Goal: Task Accomplishment & Management: Complete application form

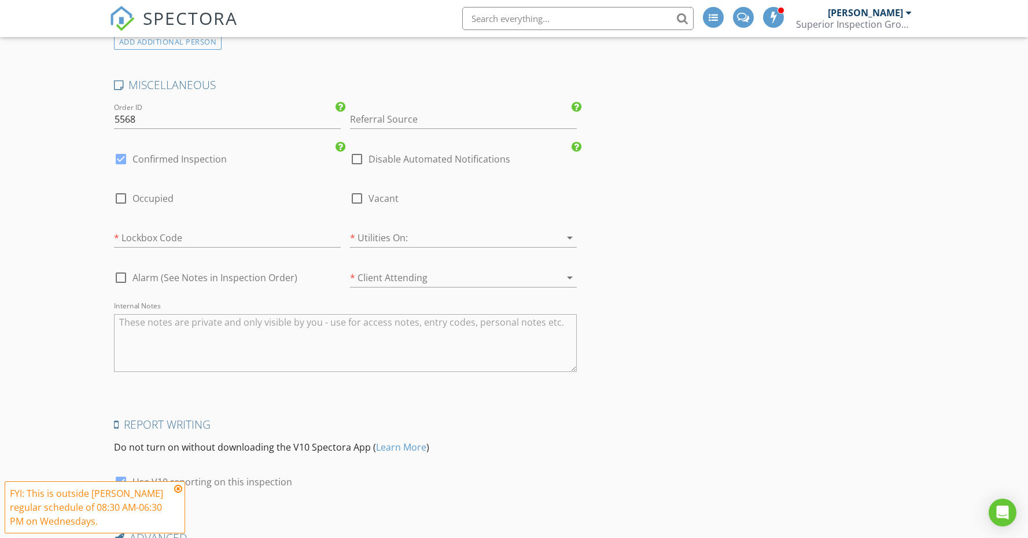
scroll to position [1430, 0]
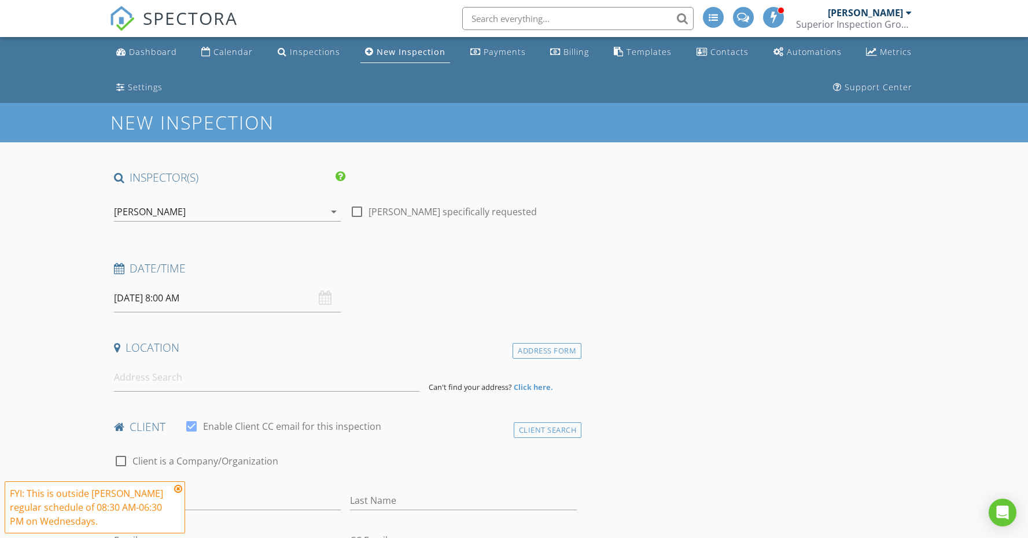
scroll to position [0, 0]
click at [229, 53] on div "Calendar" at bounding box center [232, 51] width 39 height 11
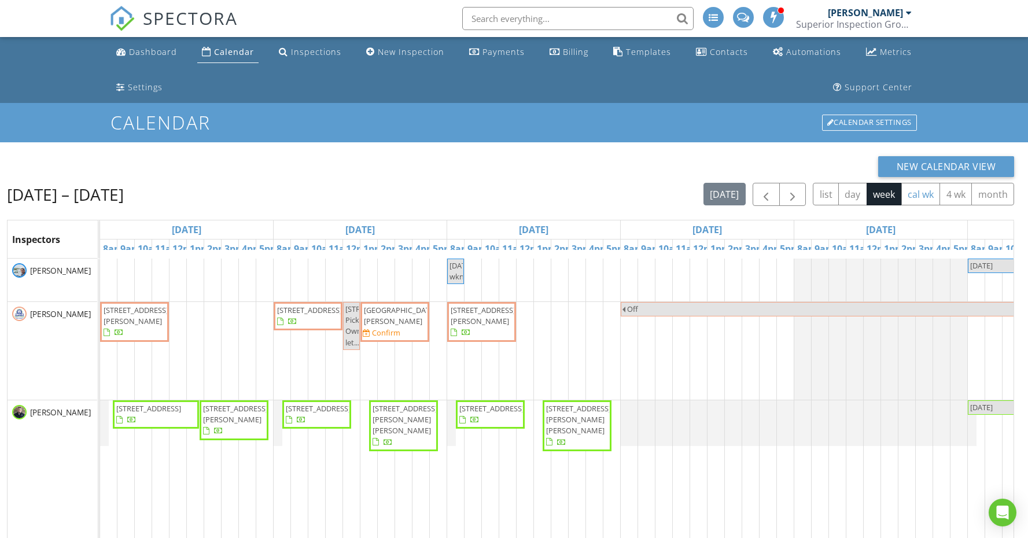
click at [924, 193] on button "cal wk" at bounding box center [920, 194] width 39 height 23
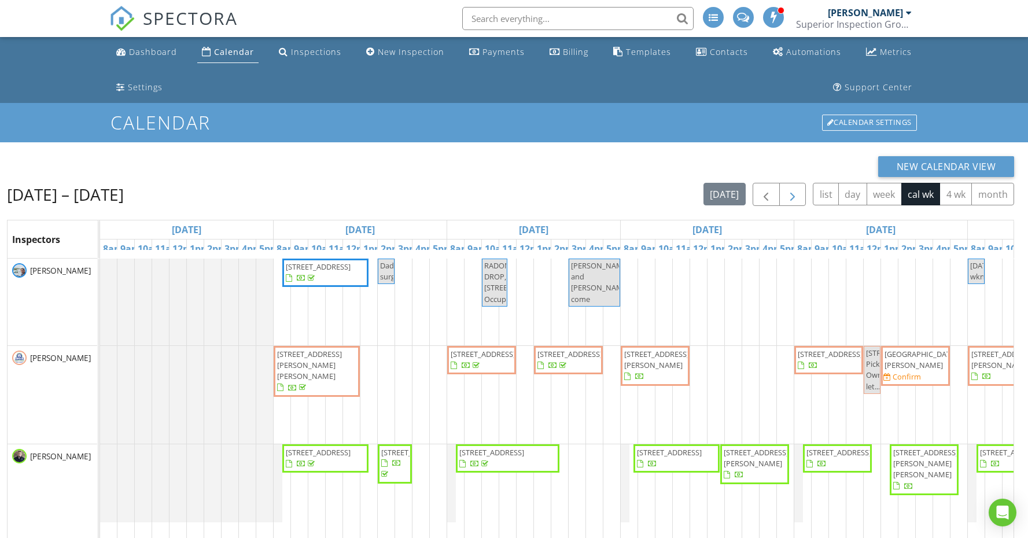
click at [784, 195] on button "button" at bounding box center [792, 195] width 27 height 24
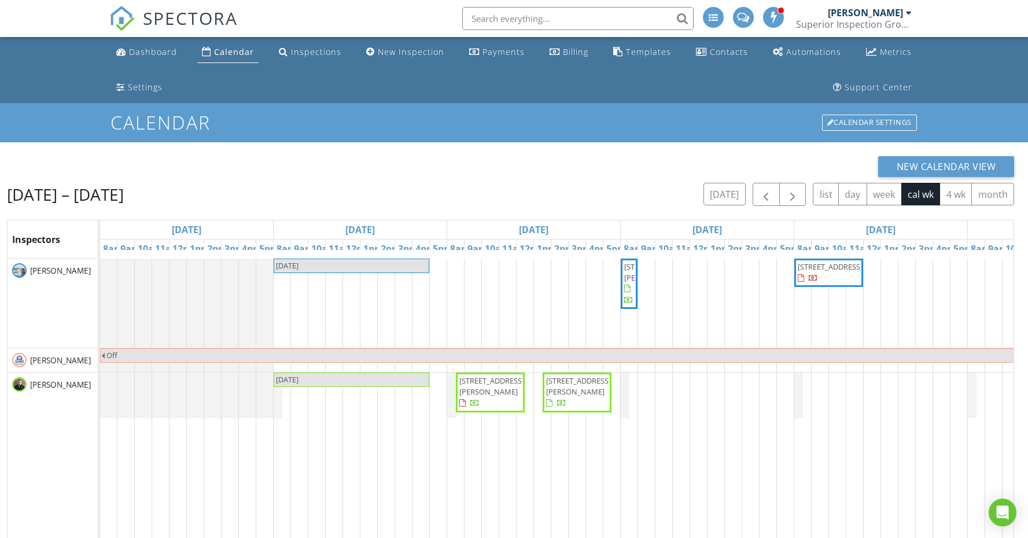
click at [635, 397] on div "LABOR DAY 640 Valley Dr, Livingston 38570 876 Forest Hills Dr, Cookeville 38501…" at bounding box center [707, 488] width 1214 height 461
click at [639, 354] on link "Inspection" at bounding box center [628, 349] width 60 height 19
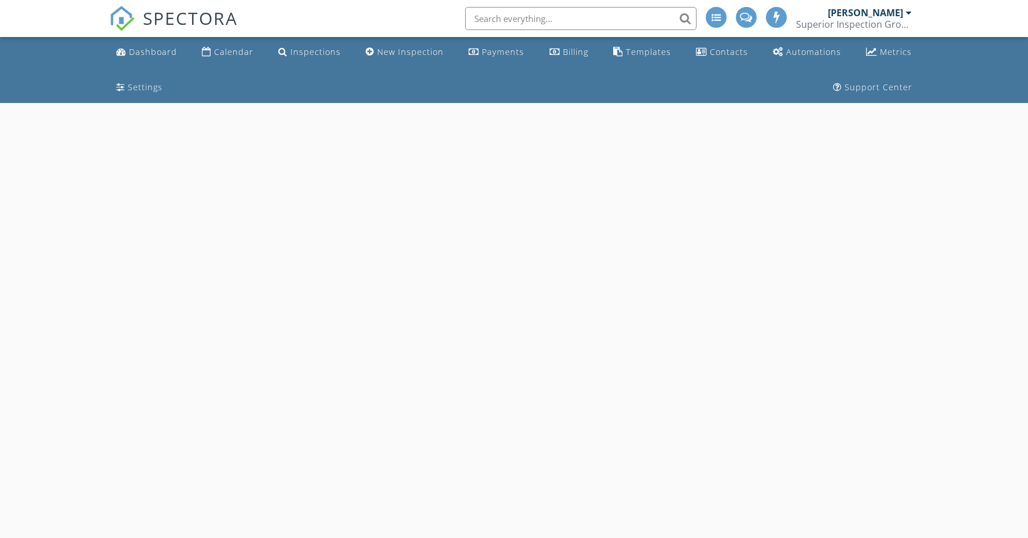
select select "8"
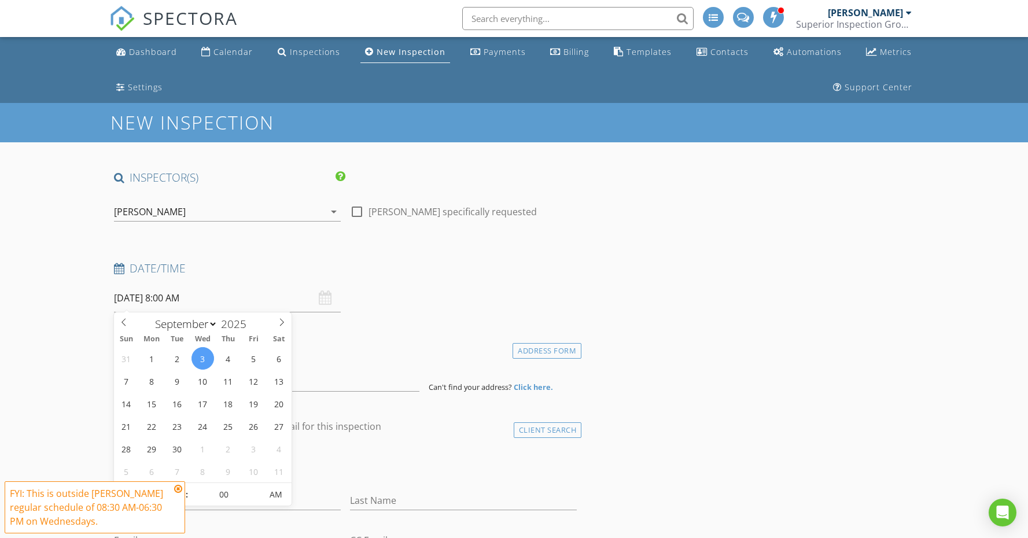
click at [175, 300] on input "09/03/2025 8:00 AM" at bounding box center [227, 298] width 227 height 28
type input "05"
type input "09/03/2025 8:05 AM"
click at [255, 485] on span at bounding box center [256, 489] width 8 height 12
type input "10"
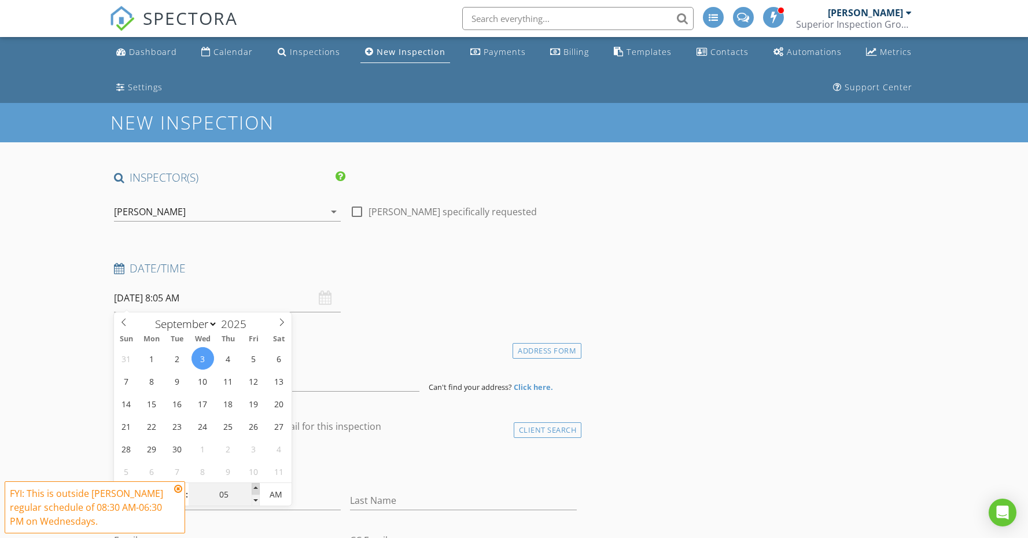
type input "09/03/2025 8:10 AM"
click at [255, 485] on span at bounding box center [256, 489] width 8 height 12
type input "15"
type input "09/03/2025 8:15 AM"
click at [255, 485] on span at bounding box center [256, 489] width 8 height 12
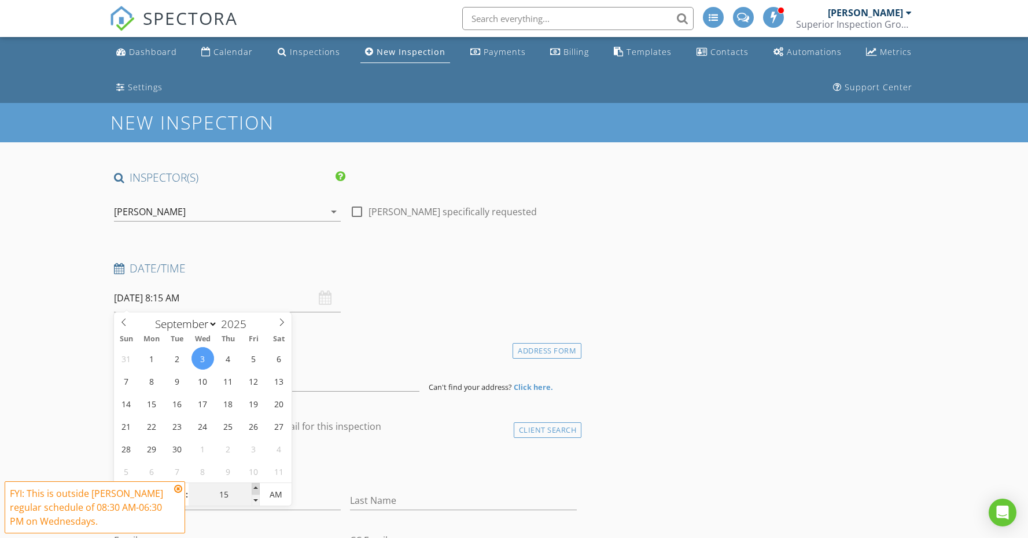
type input "20"
type input "09/03/2025 8:20 AM"
click at [255, 485] on span at bounding box center [256, 489] width 8 height 12
type input "25"
type input "09/03/2025 8:25 AM"
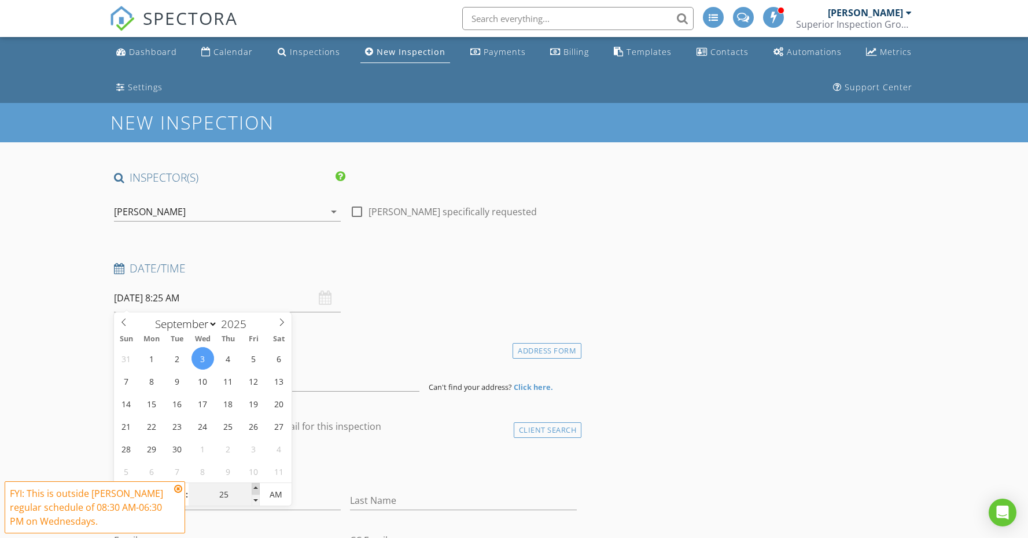
click at [255, 485] on span at bounding box center [256, 489] width 8 height 12
type input "30"
type input "[DATE] 8:30 AM"
click at [255, 485] on span at bounding box center [256, 489] width 8 height 12
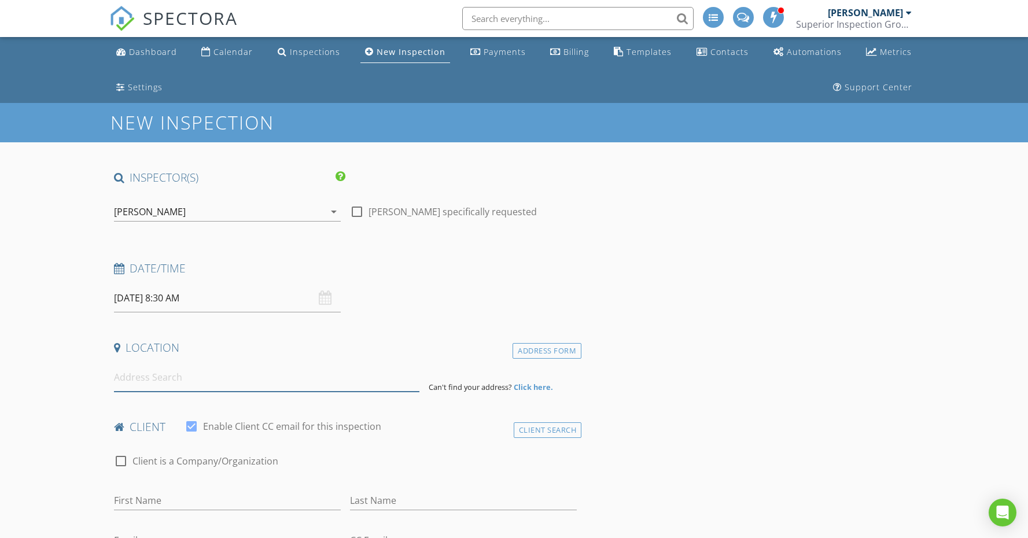
click at [149, 370] on input at bounding box center [266, 377] width 305 height 28
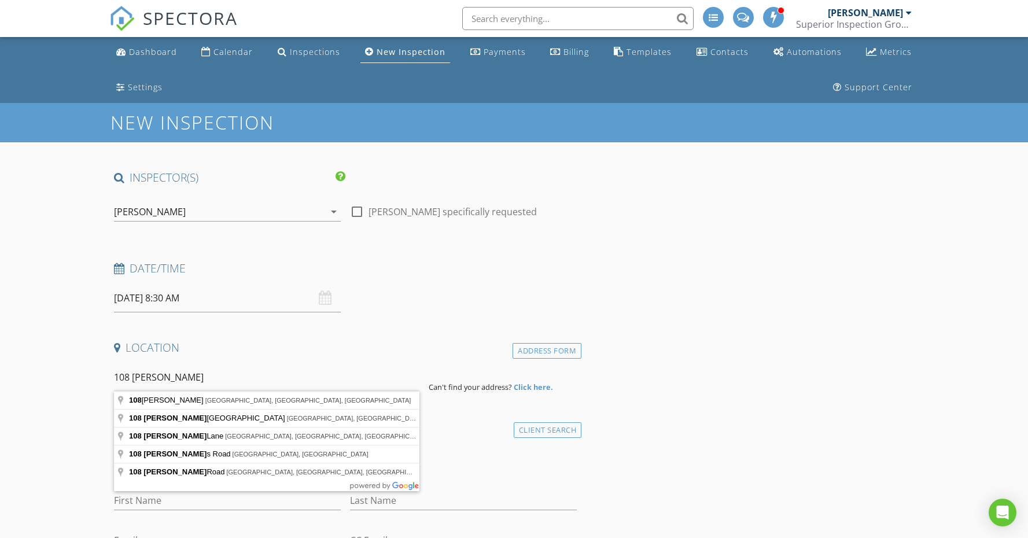
click at [193, 387] on input "108 Lanham" at bounding box center [266, 377] width 305 height 28
type input "108 Lanham Ln, Monroe, TN, USA"
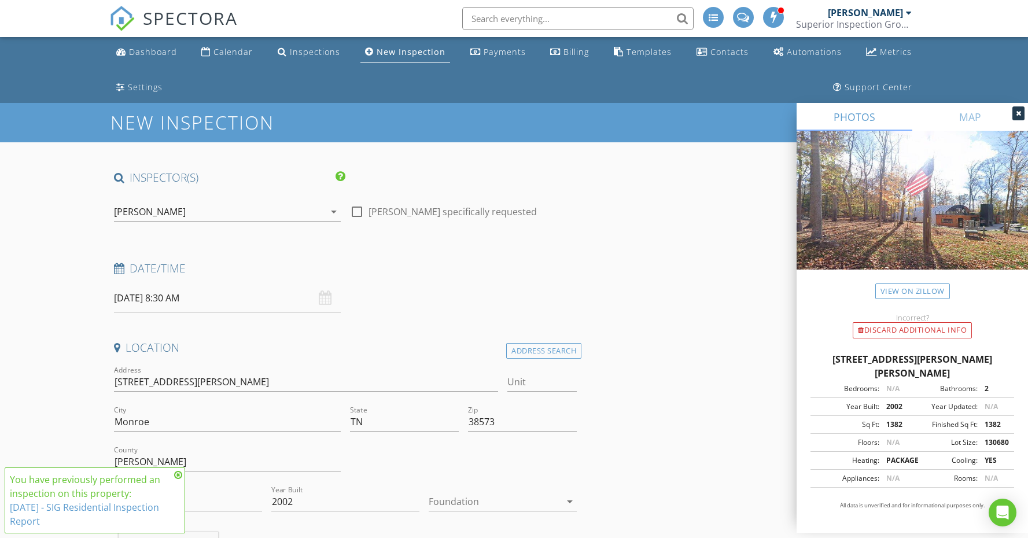
click at [178, 475] on icon at bounding box center [178, 474] width 8 height 9
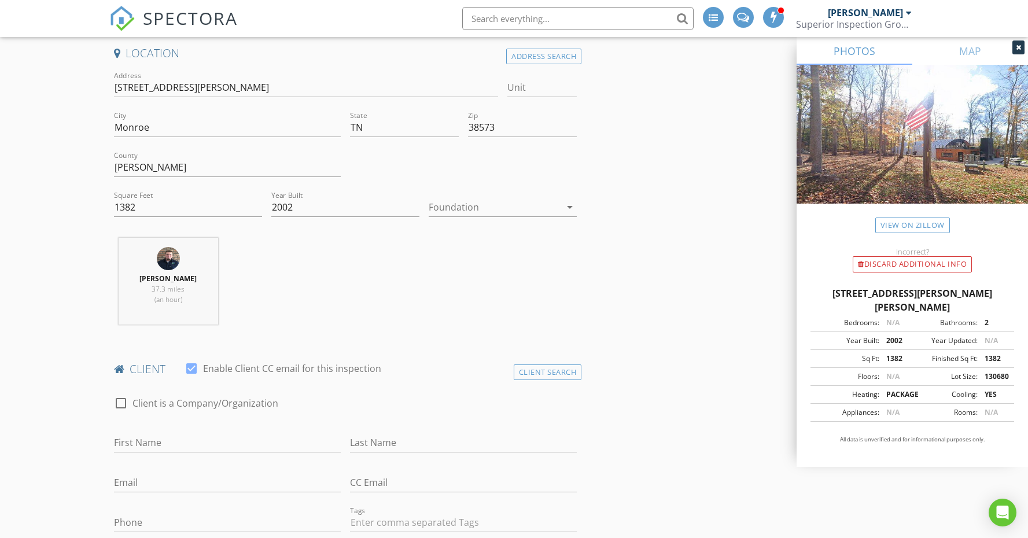
scroll to position [308, 0]
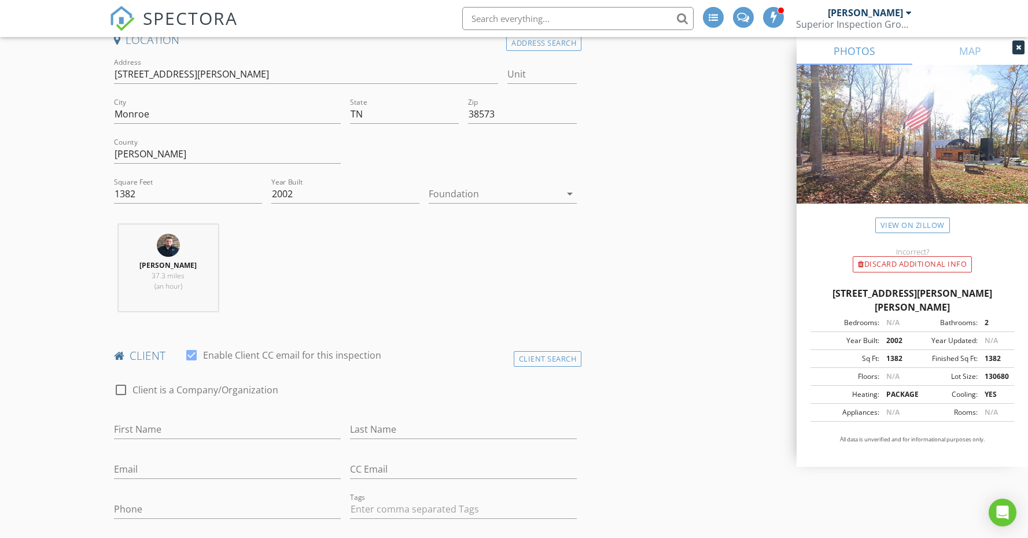
click at [455, 193] on div at bounding box center [494, 193] width 132 height 19
click at [479, 278] on div "Crawlspace" at bounding box center [503, 281] width 130 height 14
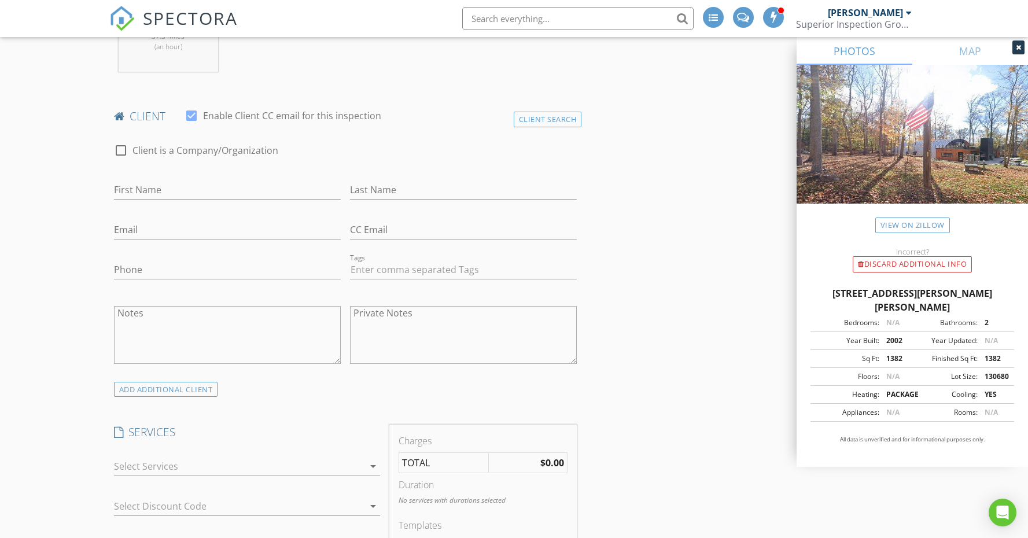
scroll to position [553, 0]
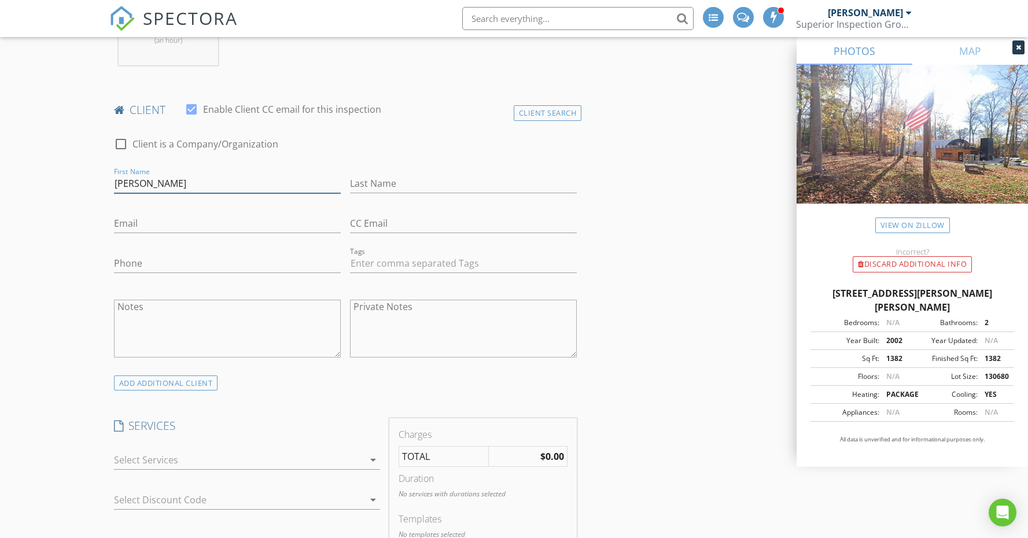
type input "Jeremy"
type input "Brown"
type input "[PERSON_NAME][EMAIL_ADDRESS][DOMAIN_NAME]"
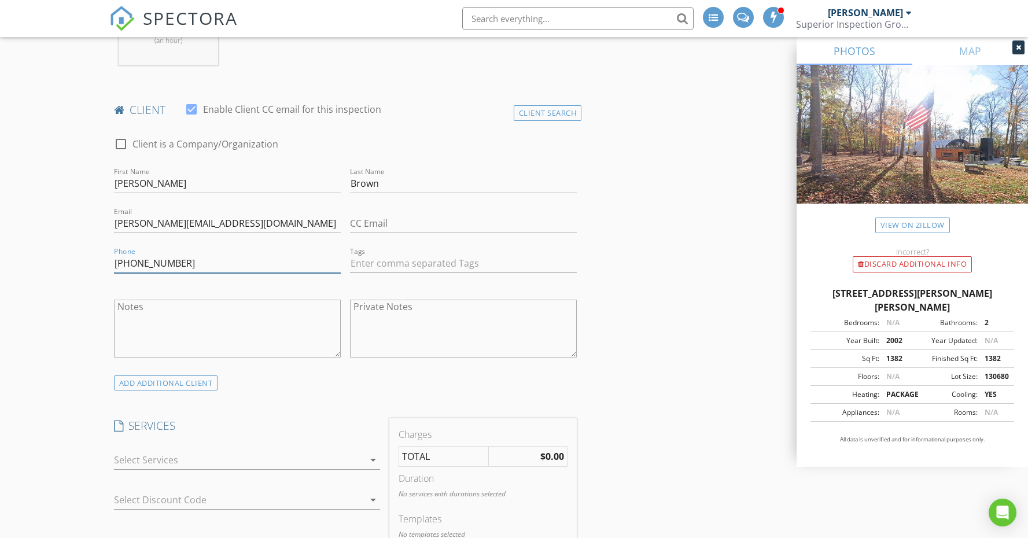
type input "[PHONE_NUMBER]"
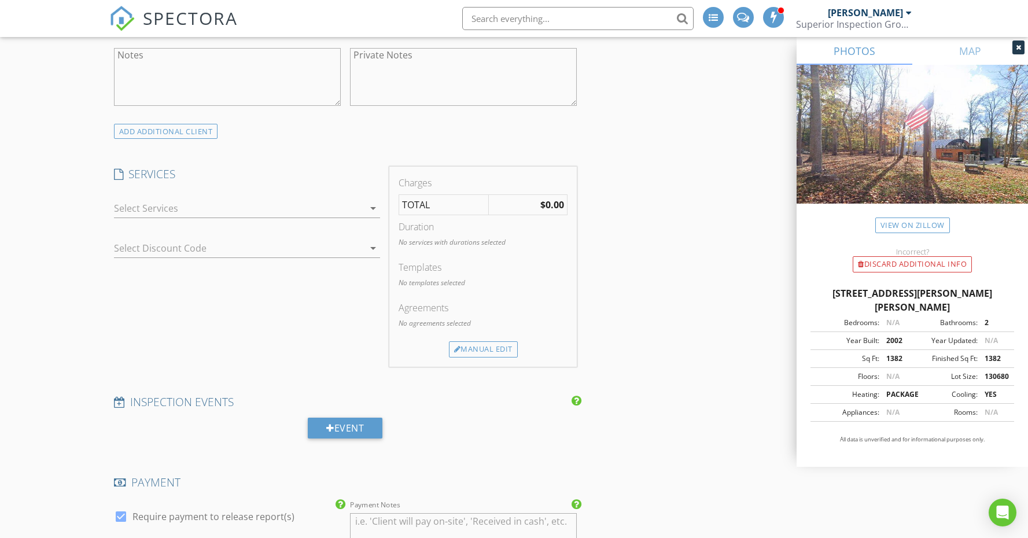
scroll to position [817, 0]
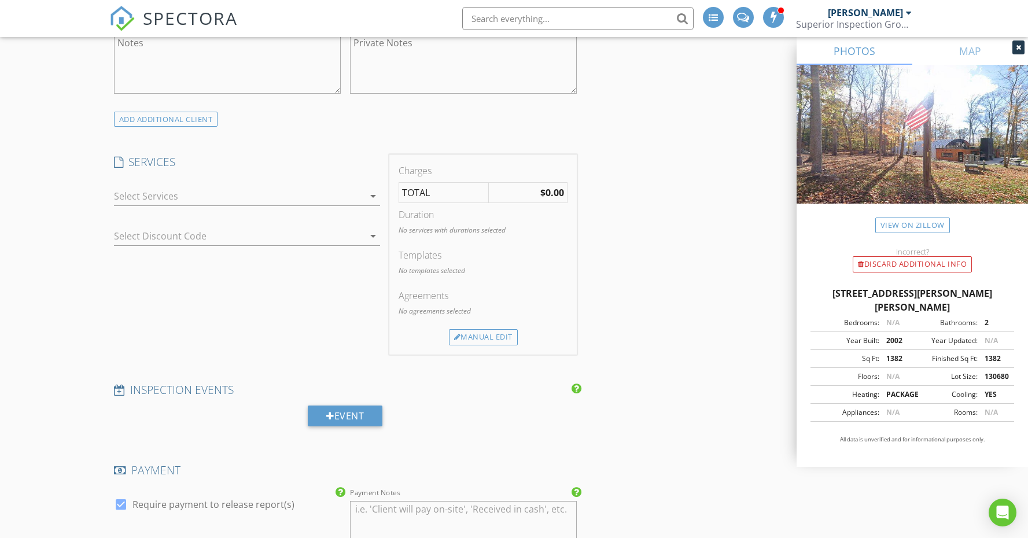
click at [373, 193] on icon "arrow_drop_down" at bounding box center [373, 196] width 14 height 14
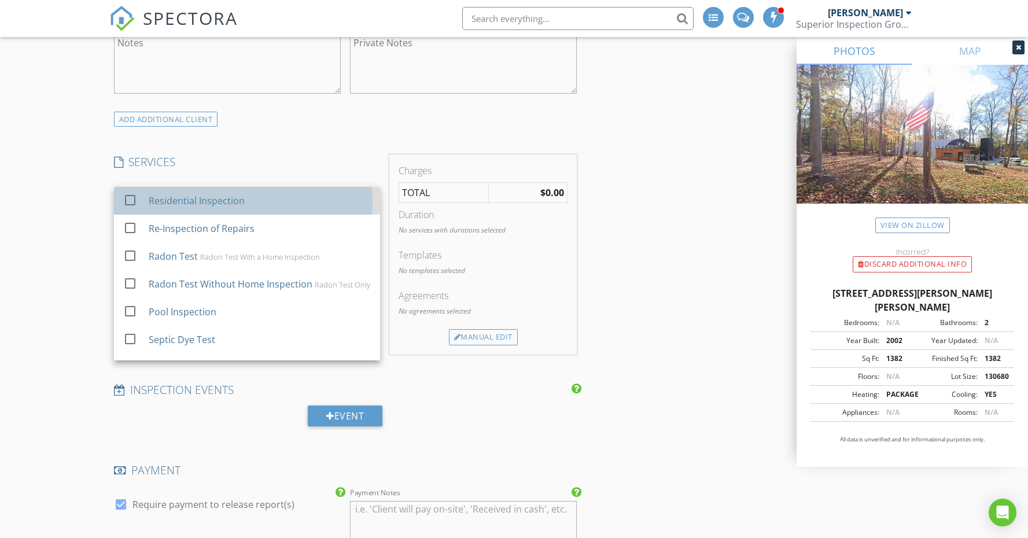
click at [347, 193] on div "Residential Inspection" at bounding box center [259, 200] width 222 height 23
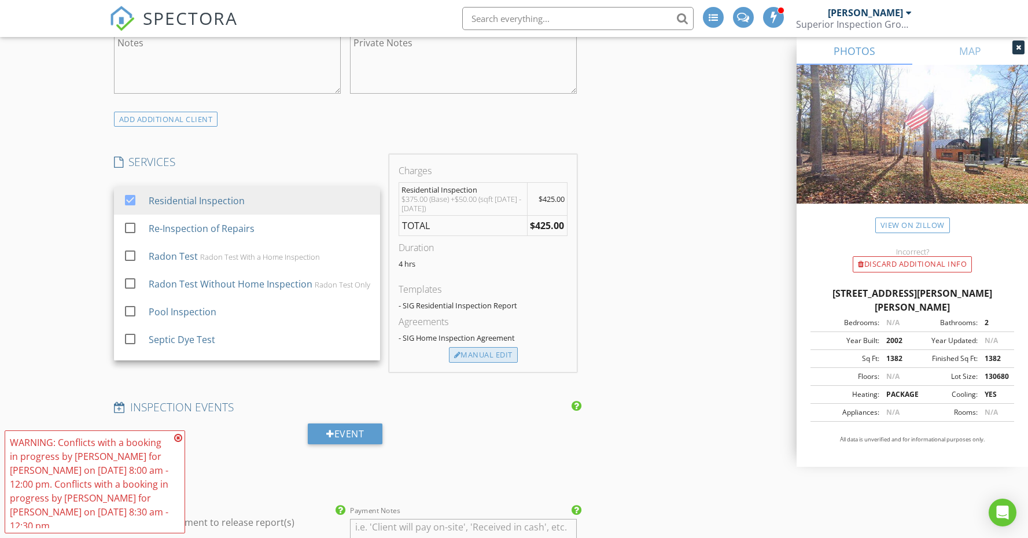
click at [504, 354] on div "Manual Edit" at bounding box center [483, 355] width 69 height 16
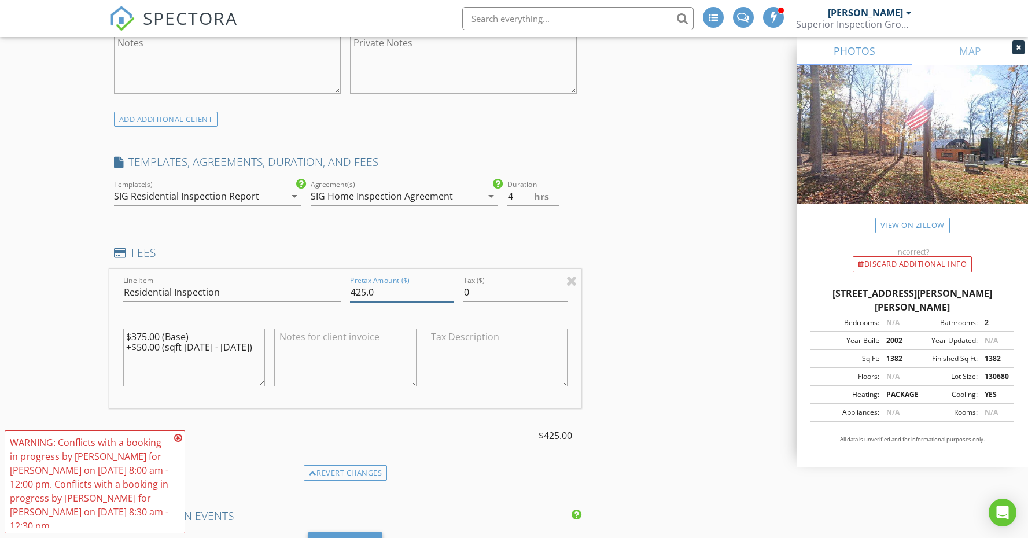
click at [360, 287] on input "425.0" at bounding box center [402, 292] width 104 height 19
type input "475.0"
click at [245, 343] on textarea "$375.00 (Base) +$50.00 (sqft 1000 - 1500)" at bounding box center [194, 357] width 142 height 58
type textarea "$"
click at [179, 439] on icon at bounding box center [178, 437] width 8 height 9
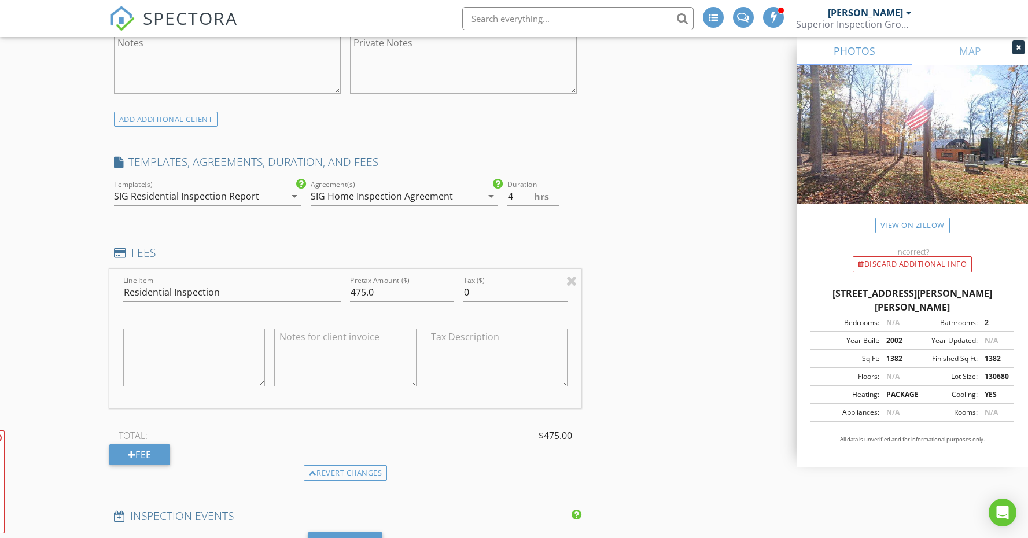
click at [58, 410] on div "New Inspection INSPECTOR(S) check_box_outline_blank Matt Berry check_box_outlin…" at bounding box center [514, 463] width 1028 height 2355
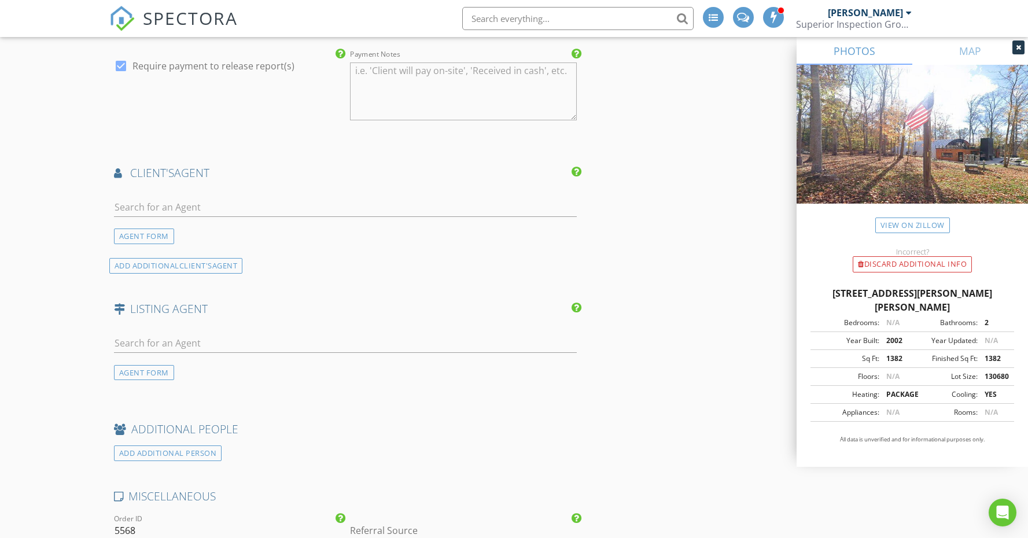
scroll to position [1388, 0]
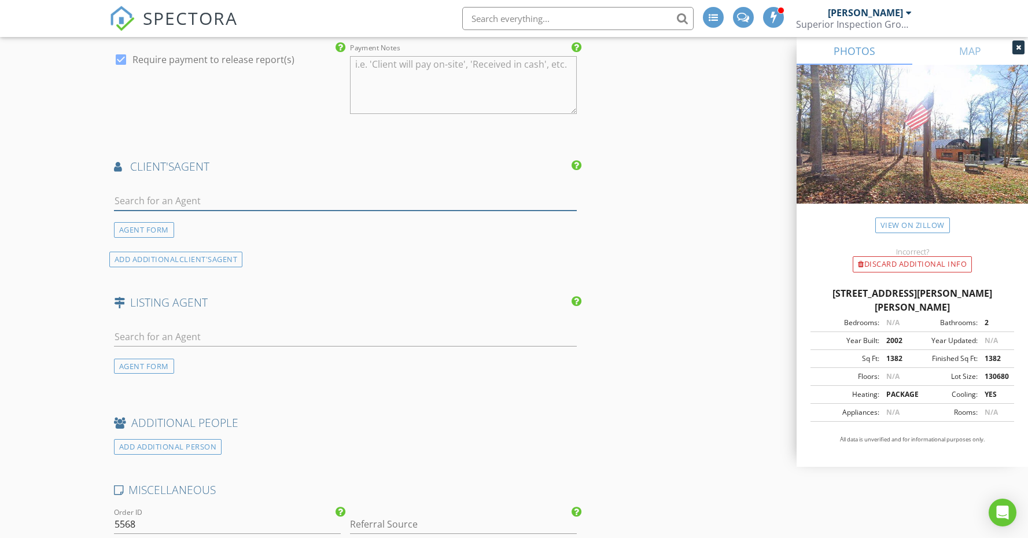
click at [154, 192] on input "text" at bounding box center [345, 200] width 463 height 19
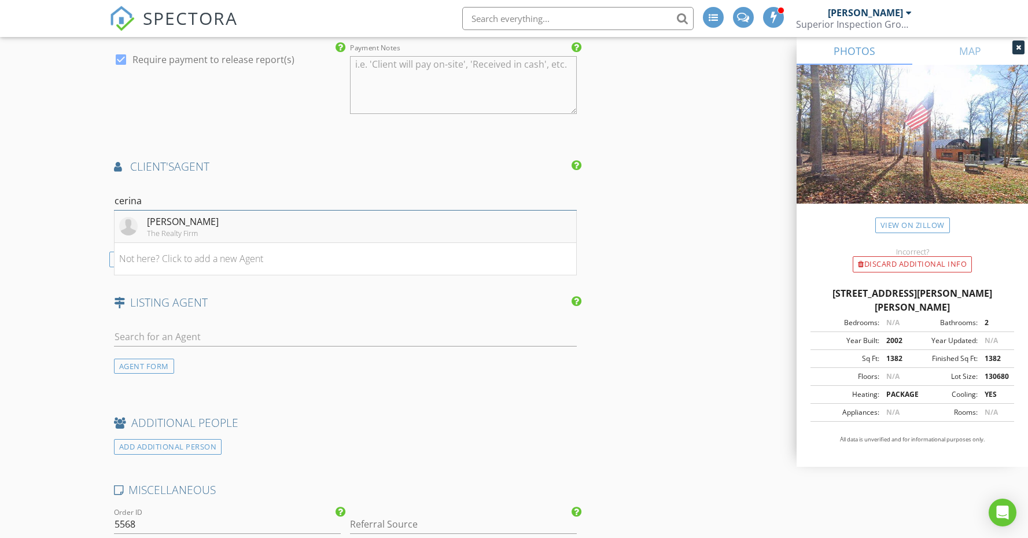
type input "cerina"
click at [202, 227] on li "Cerina Craig The Realty Firm" at bounding box center [345, 226] width 462 height 32
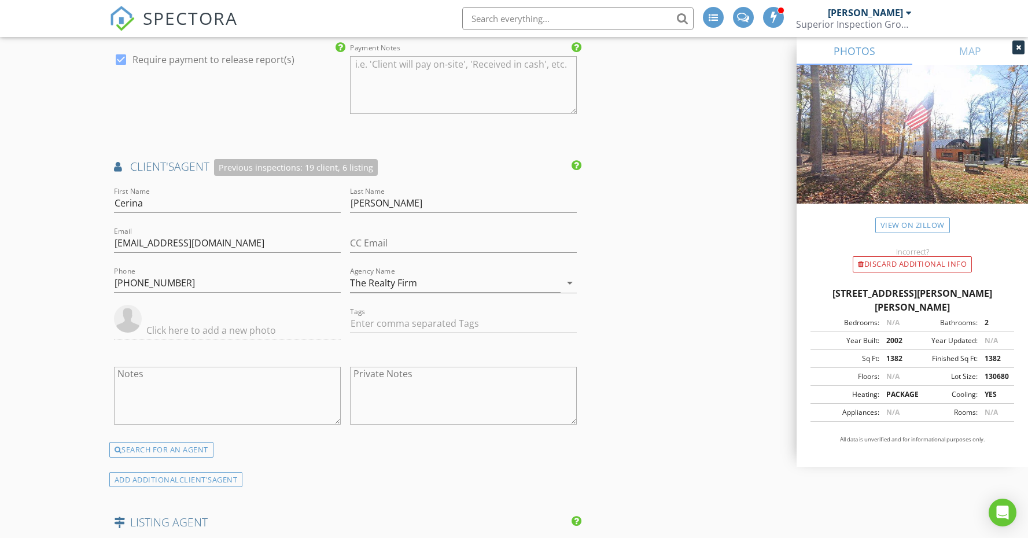
click at [85, 277] on div "New Inspection INSPECTOR(S) check_box_outline_blank Matt Berry check_box_outlin…" at bounding box center [514, 2] width 1028 height 2575
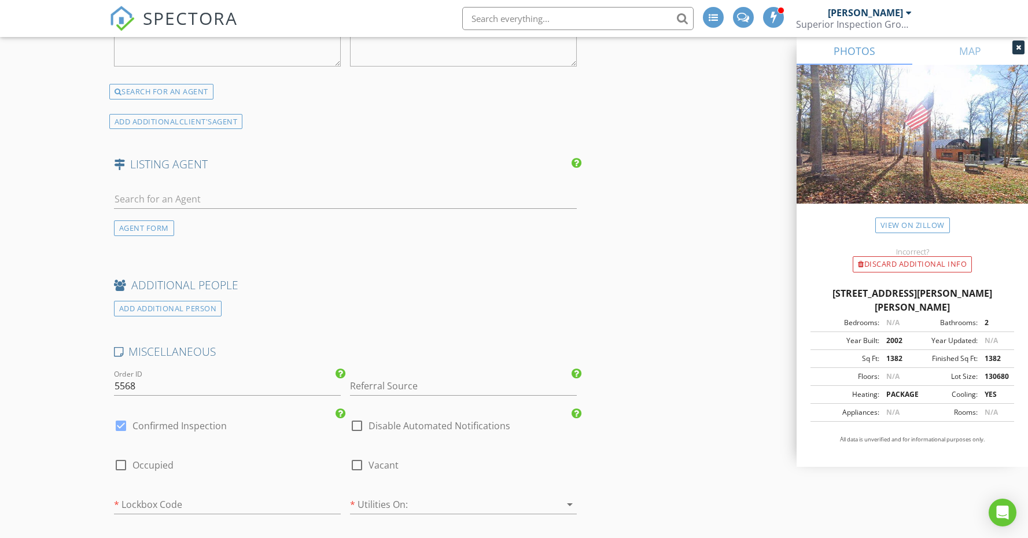
scroll to position [1764, 0]
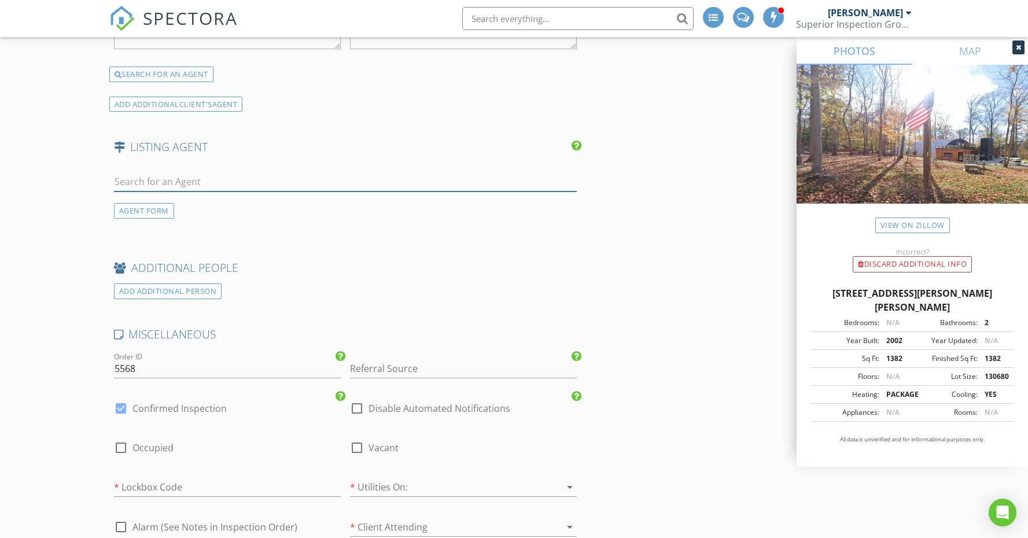
click at [162, 175] on input "text" at bounding box center [345, 181] width 463 height 19
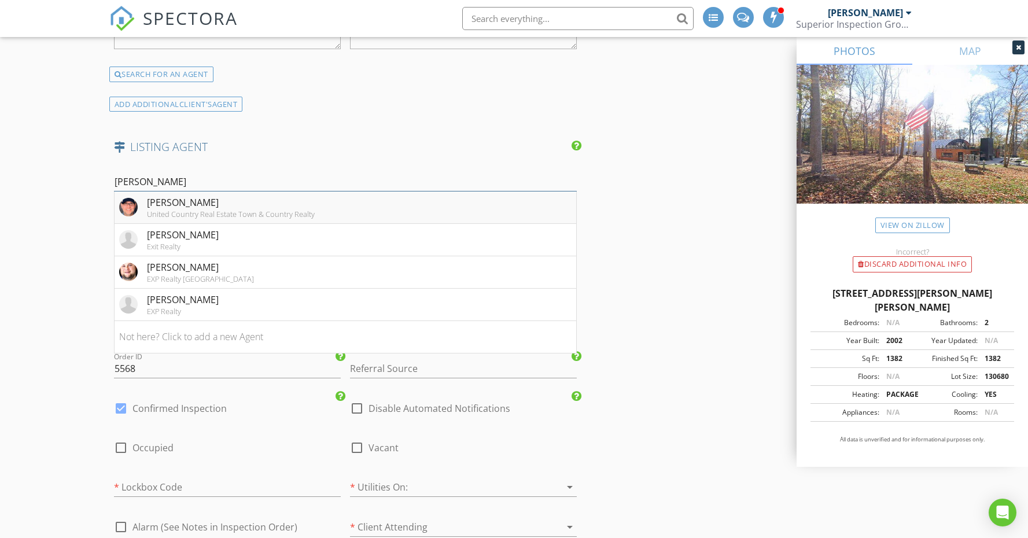
type input "sam"
click at [186, 210] on div "United Country Real Estate Town & Country Realty" at bounding box center [231, 213] width 168 height 9
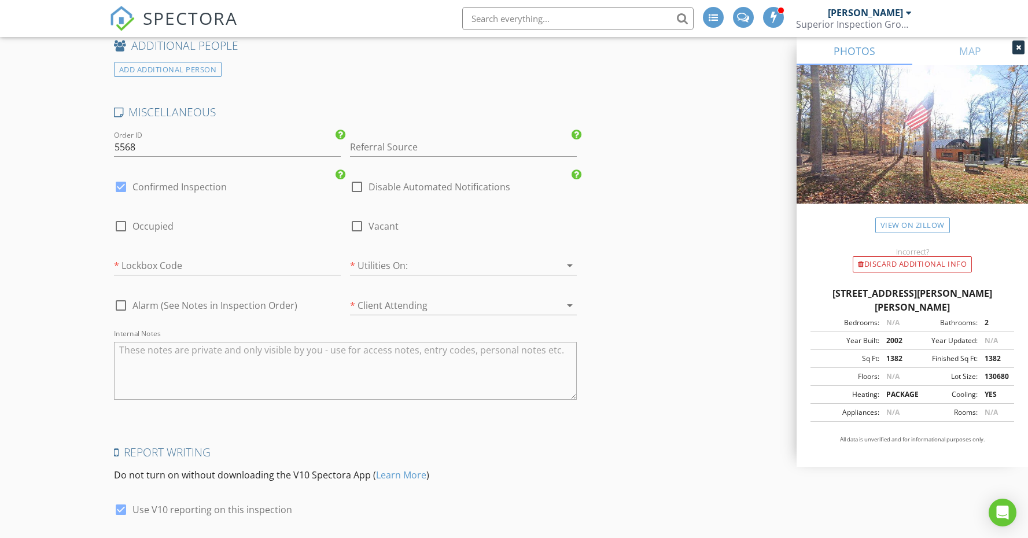
scroll to position [2224, 0]
click at [122, 174] on div at bounding box center [121, 184] width 20 height 20
checkbox input "false"
checkbox input "true"
click at [121, 215] on div at bounding box center [121, 223] width 20 height 20
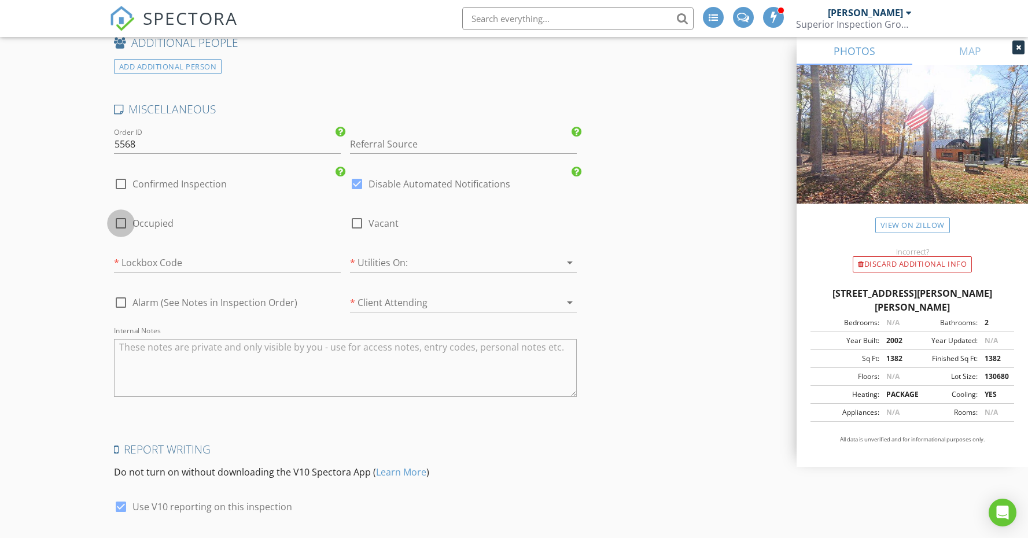
checkbox input "true"
click at [391, 257] on div at bounding box center [447, 262] width 194 height 19
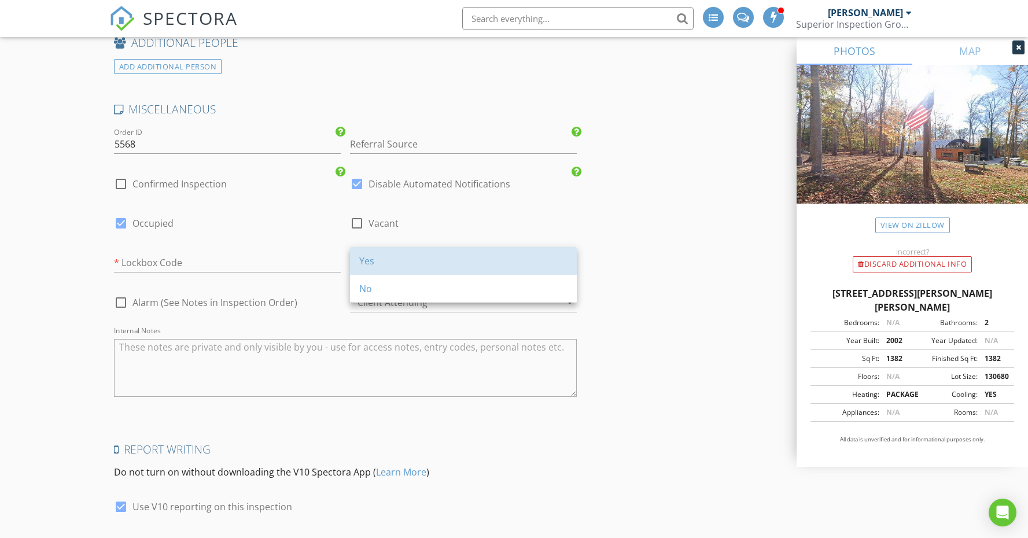
click at [391, 257] on div "Yes" at bounding box center [463, 261] width 208 height 14
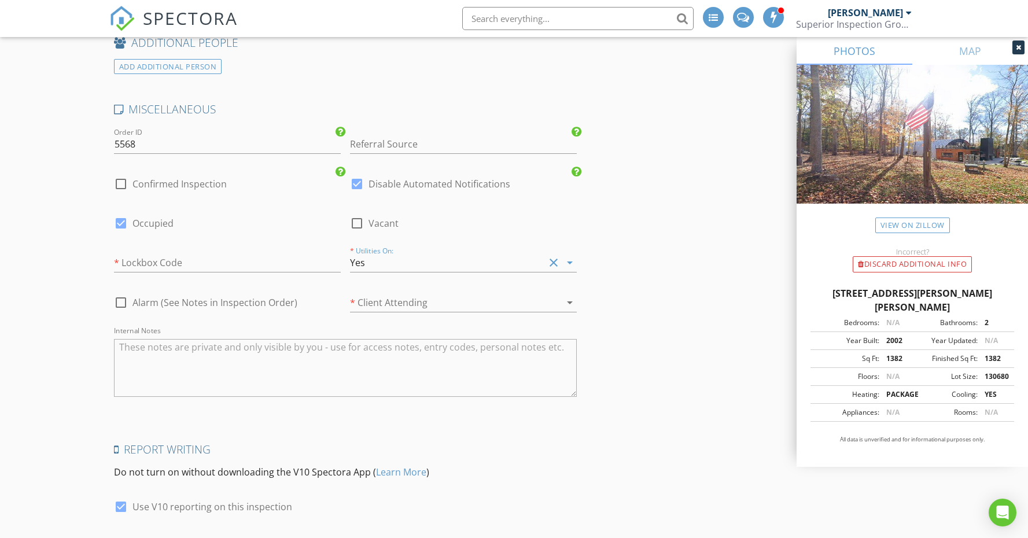
click at [395, 297] on div at bounding box center [447, 302] width 194 height 19
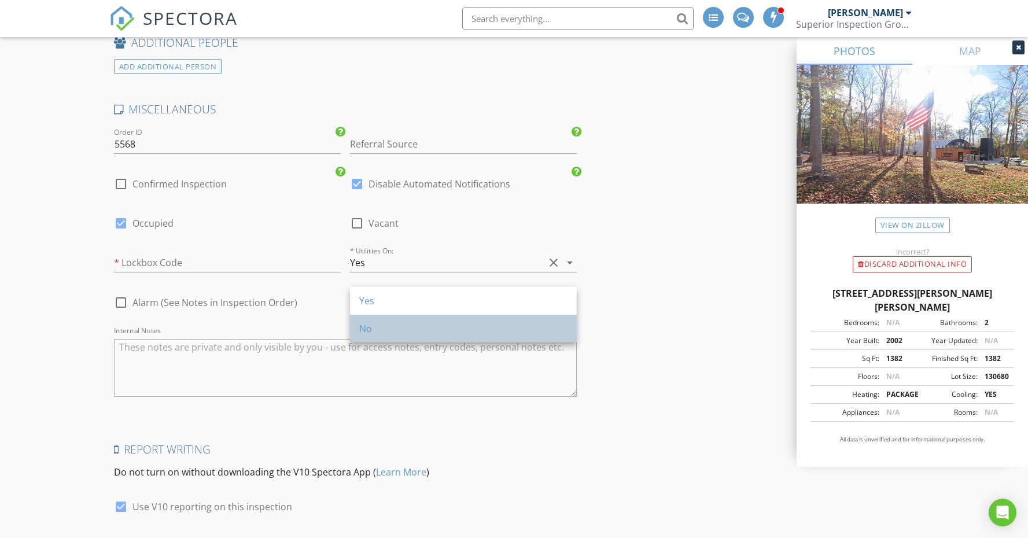
click at [395, 318] on div "No" at bounding box center [463, 329] width 208 height 28
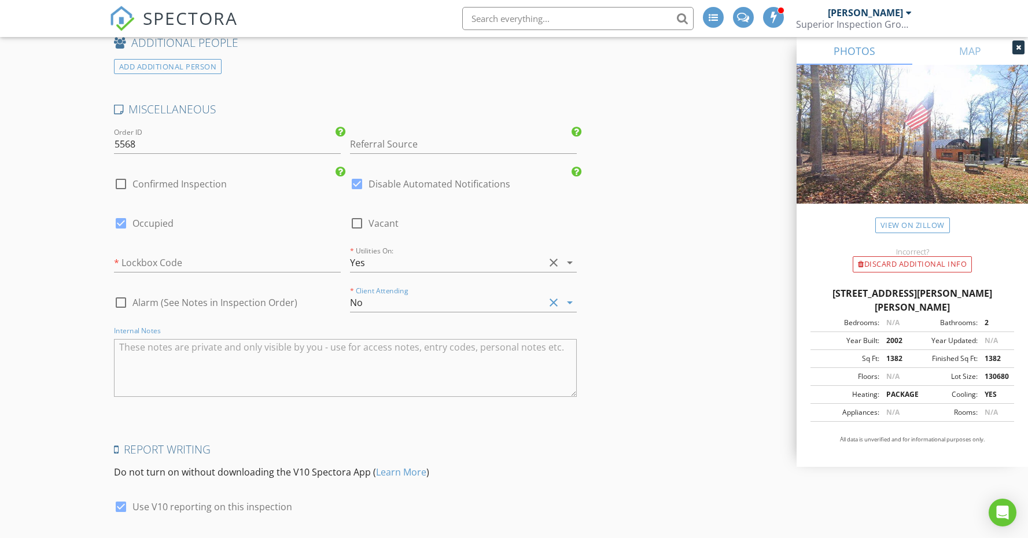
click at [197, 339] on textarea "Internal Notes" at bounding box center [345, 368] width 463 height 58
click at [130, 342] on textarea "WE had this home scheduled before but the previous buyers canceled before we in…" at bounding box center [345, 368] width 463 height 58
type textarea "We had this home scheduled before but the previous buyers canceled before we in…"
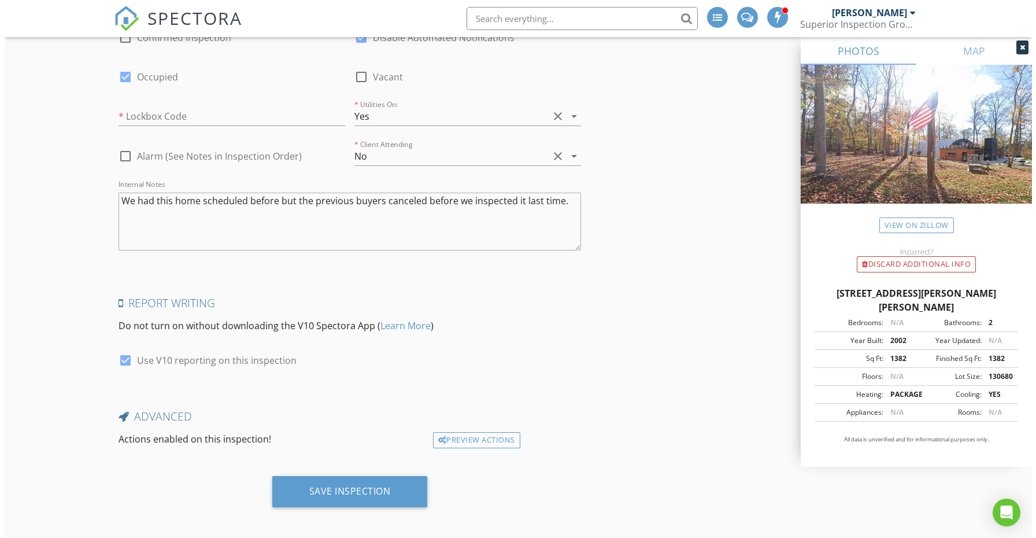
scroll to position [2369, 0]
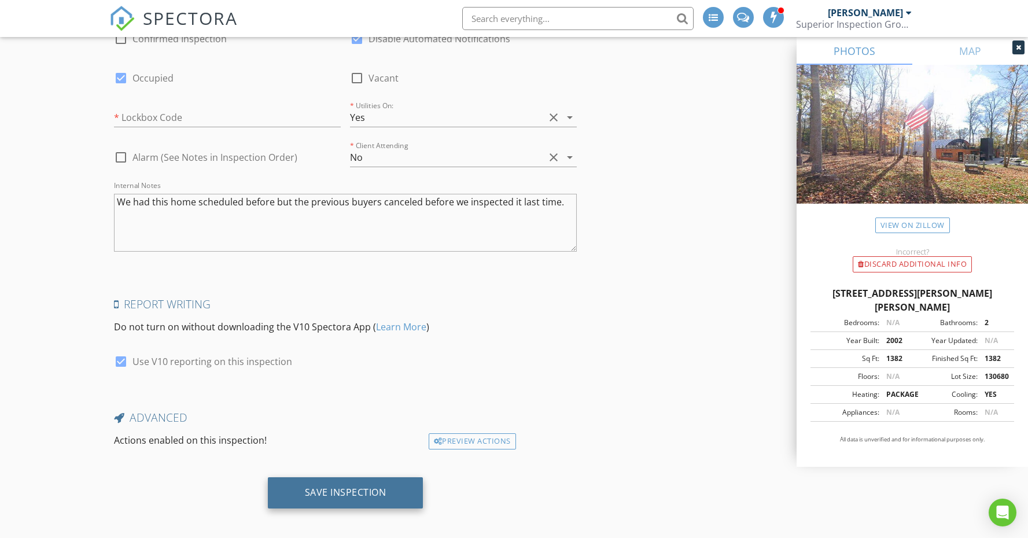
click at [342, 488] on div "Save Inspection" at bounding box center [346, 492] width 82 height 12
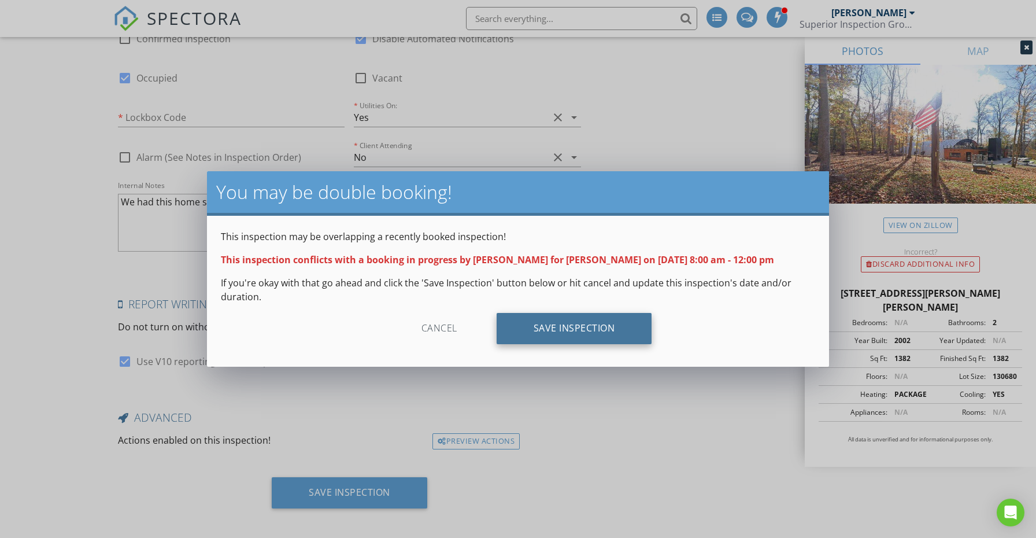
click at [551, 330] on div "Save Inspection" at bounding box center [575, 328] width 156 height 31
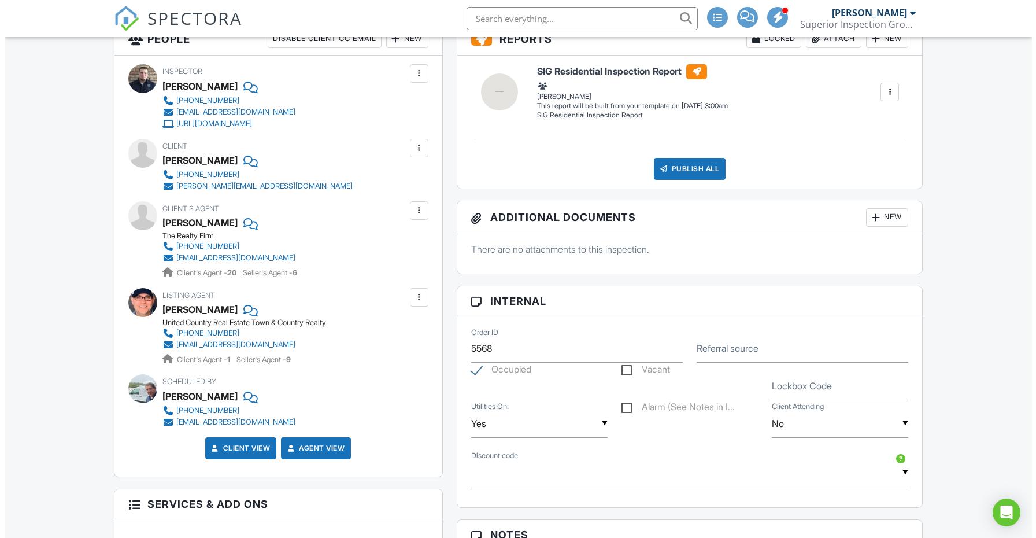
scroll to position [465, 0]
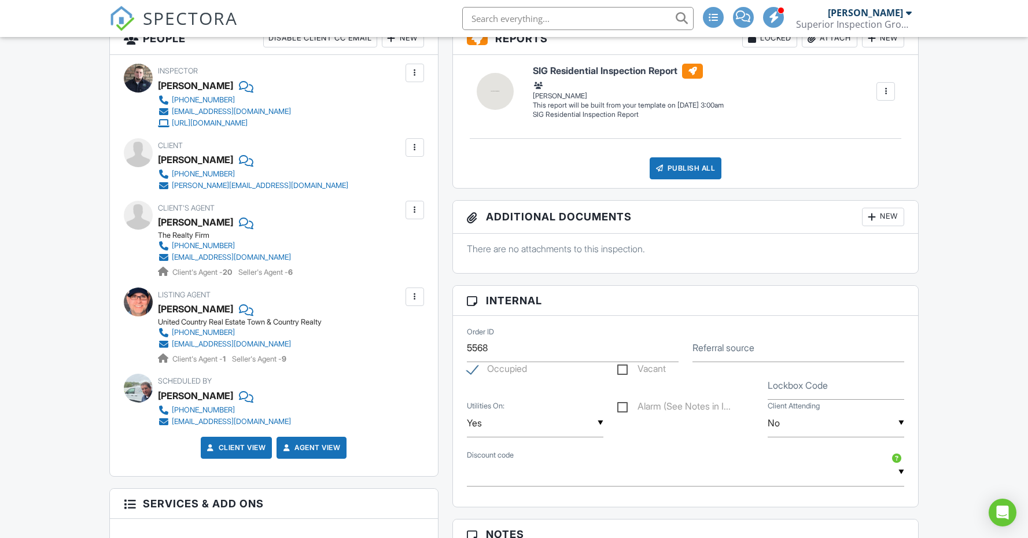
click at [413, 146] on div at bounding box center [415, 148] width 12 height 12
click at [407, 179] on li "Edit" at bounding box center [387, 182] width 59 height 29
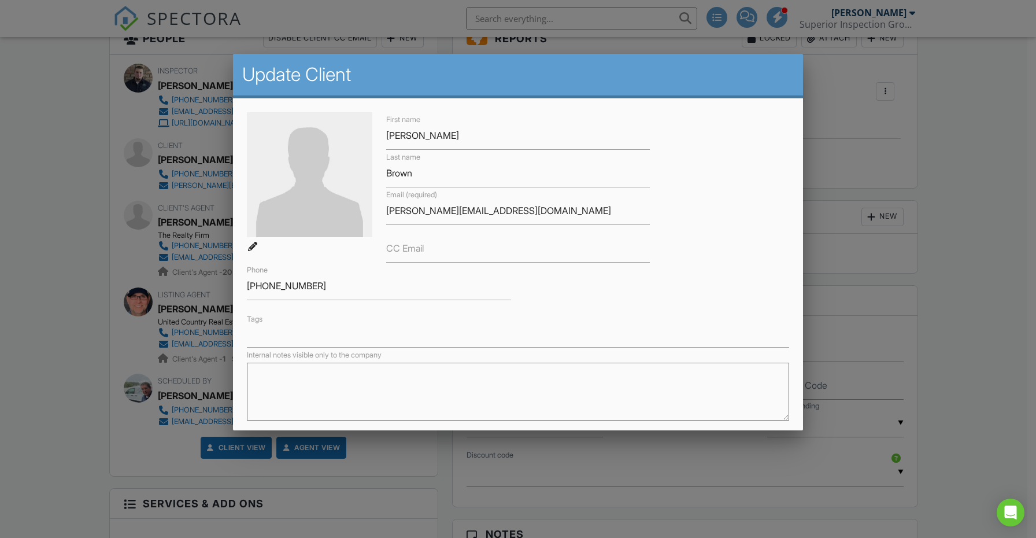
click at [330, 385] on textarea "Internal notes visible only to the company" at bounding box center [518, 392] width 542 height 58
type textarea "[PERSON_NAME] is his assistant"
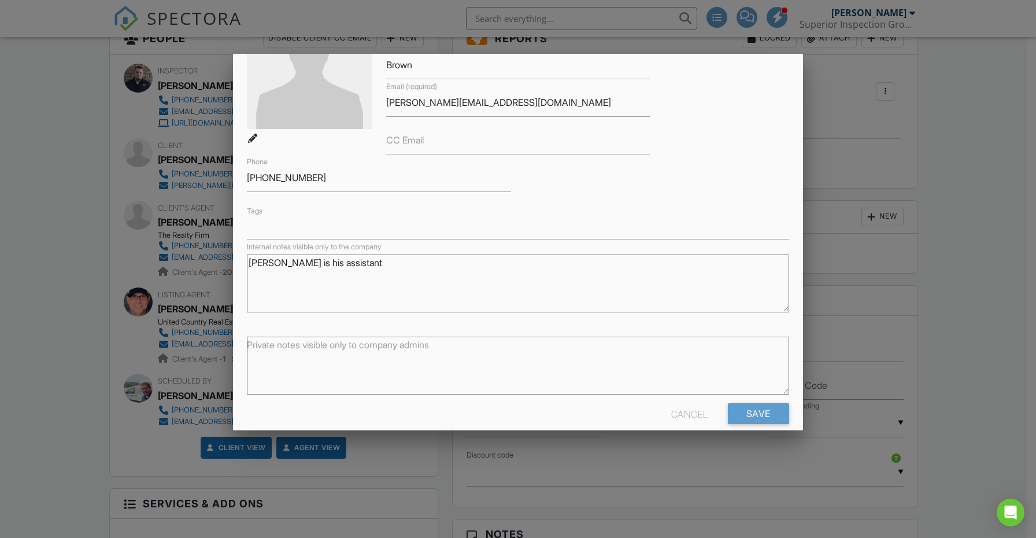
scroll to position [124, 0]
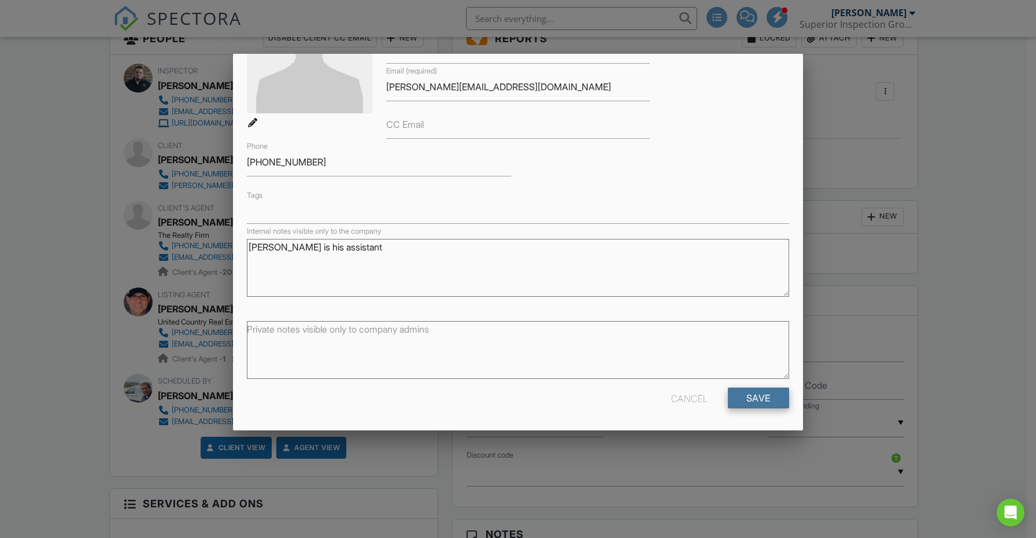
click at [763, 393] on input "Save" at bounding box center [758, 397] width 61 height 21
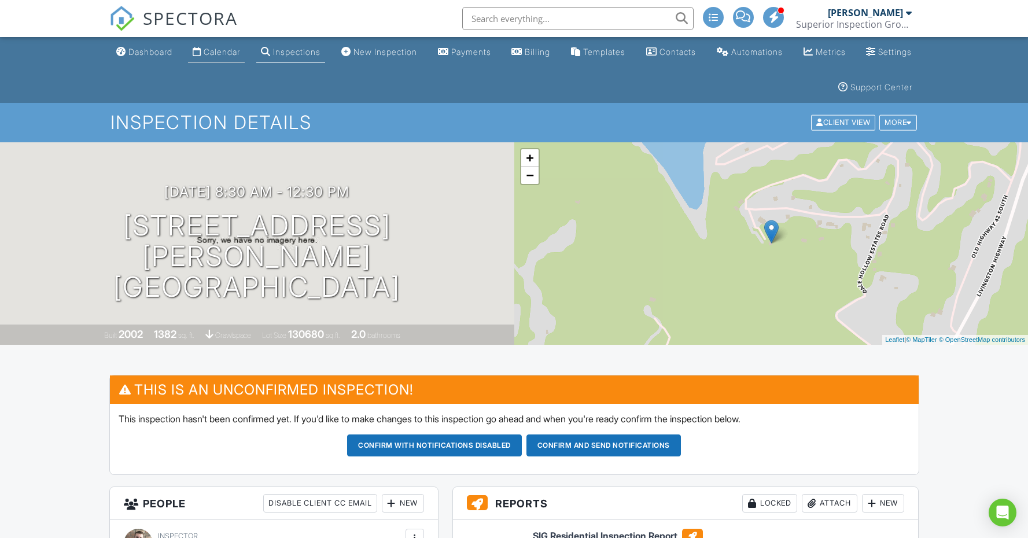
click at [231, 50] on div "Calendar" at bounding box center [222, 52] width 36 height 10
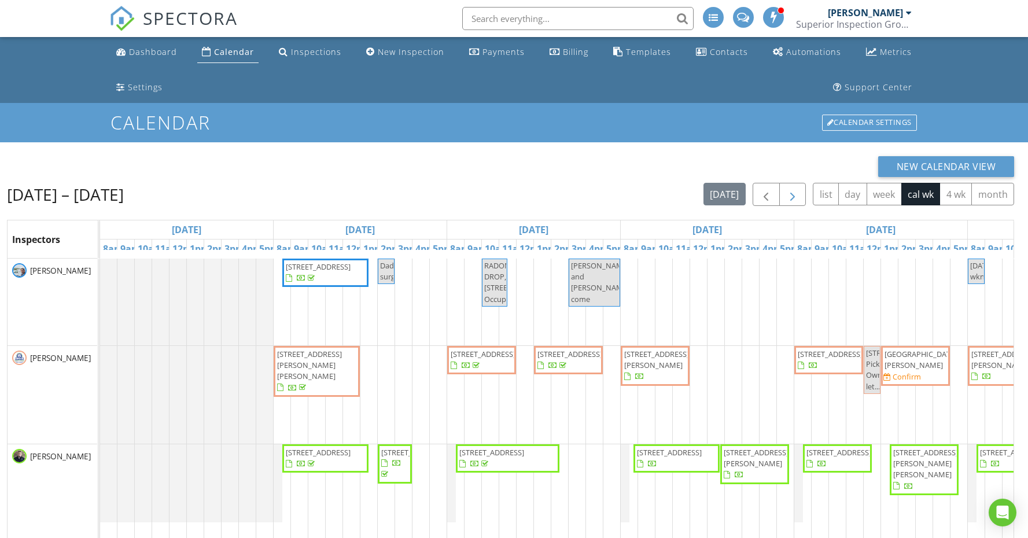
click at [789, 197] on span "button" at bounding box center [792, 195] width 14 height 14
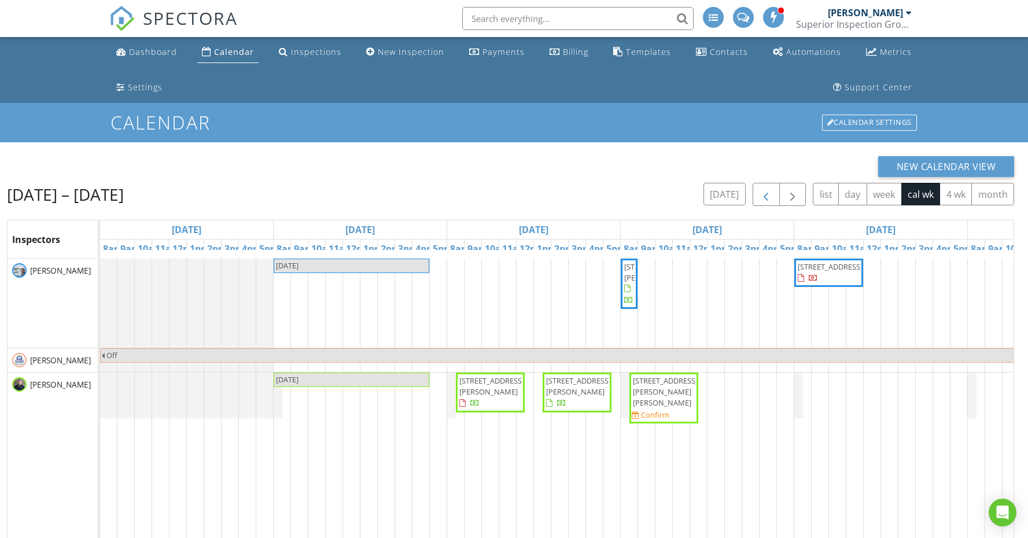
click at [759, 196] on span "button" at bounding box center [766, 195] width 14 height 14
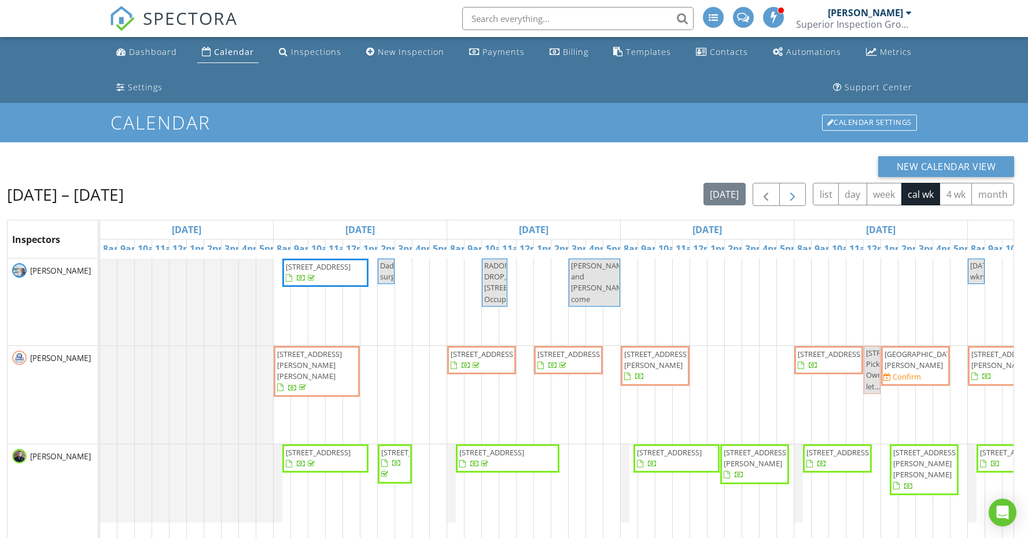
click at [792, 201] on span "button" at bounding box center [792, 195] width 14 height 14
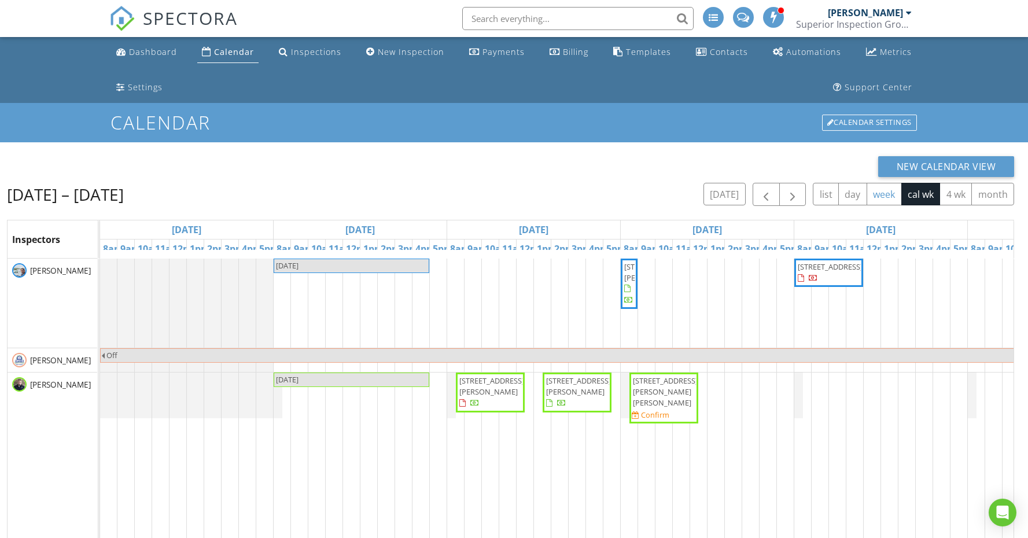
click at [886, 194] on button "week" at bounding box center [883, 194] width 35 height 23
click at [919, 199] on button "cal wk" at bounding box center [920, 194] width 39 height 23
click at [716, 199] on button "[DATE]" at bounding box center [724, 194] width 42 height 23
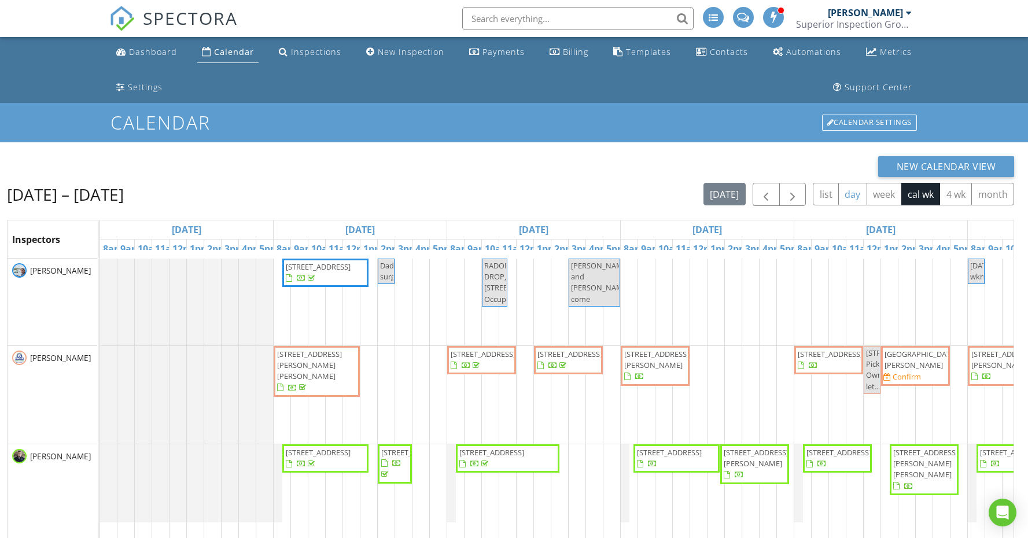
click at [844, 198] on button "day" at bounding box center [852, 194] width 29 height 23
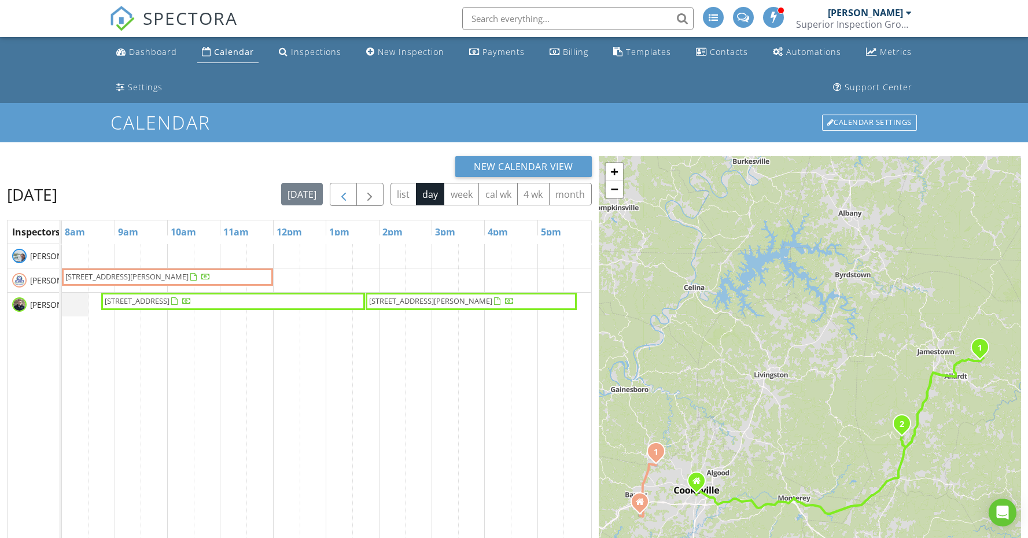
click at [341, 196] on span "button" at bounding box center [344, 195] width 14 height 14
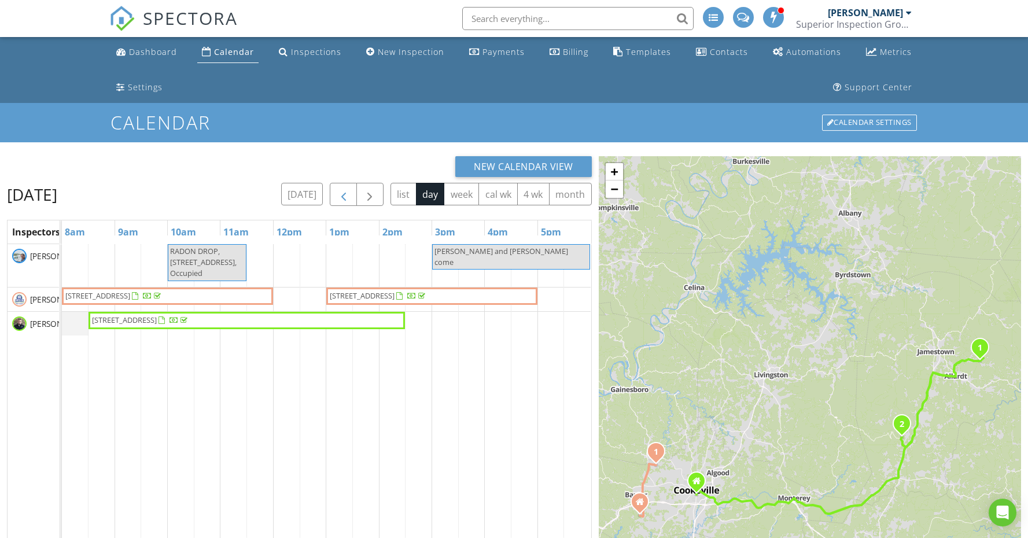
click at [341, 196] on span "button" at bounding box center [344, 195] width 14 height 14
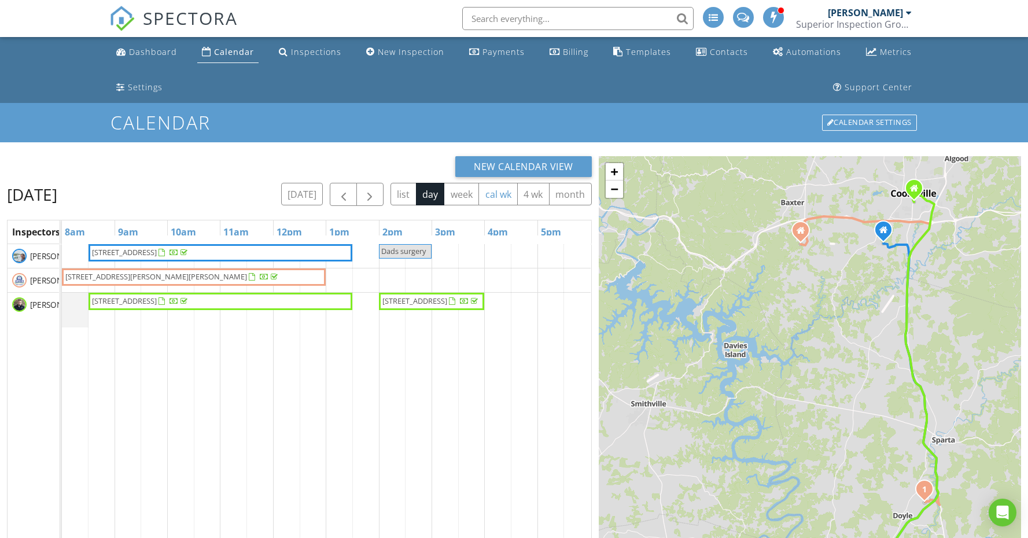
click at [498, 199] on button "cal wk" at bounding box center [497, 194] width 39 height 23
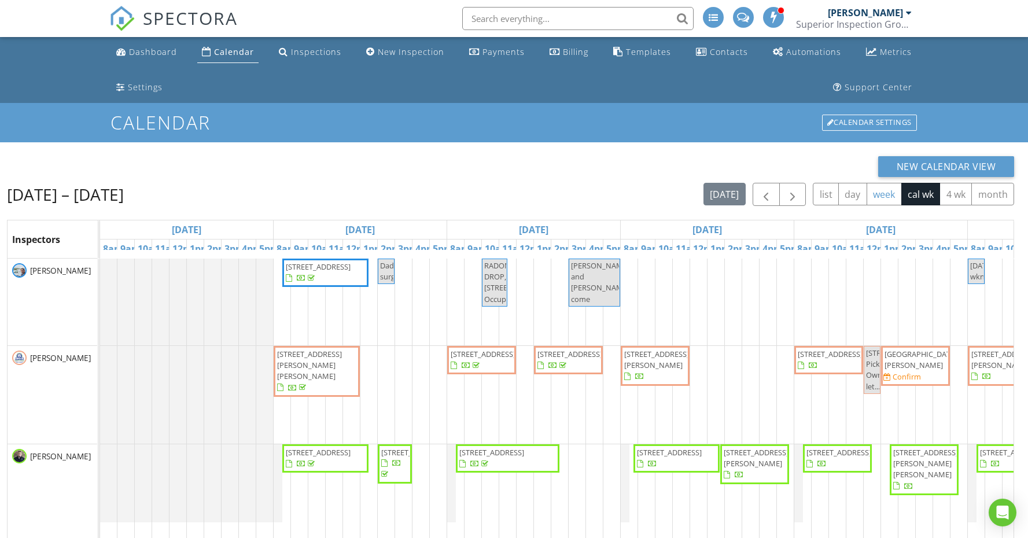
click at [886, 202] on button "week" at bounding box center [883, 194] width 35 height 23
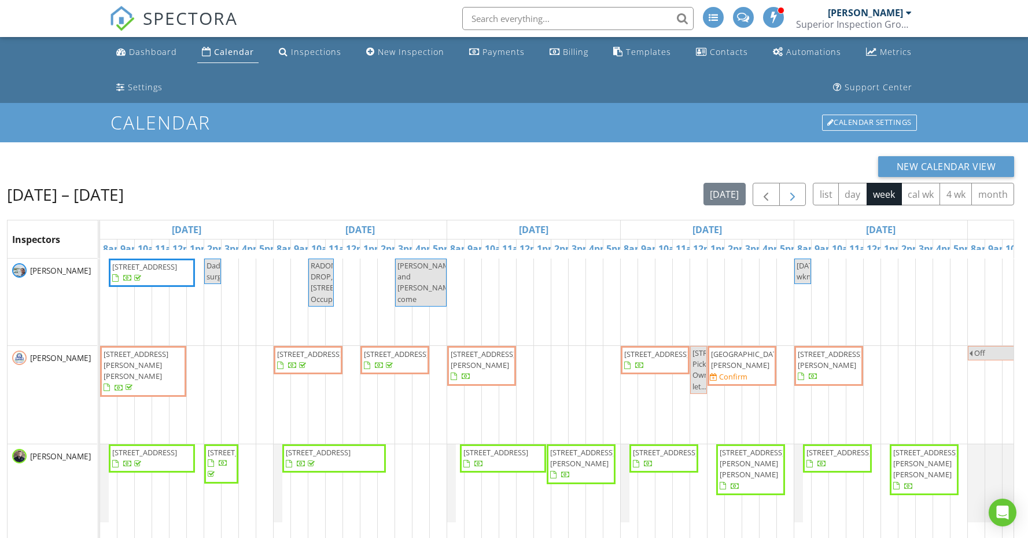
click at [798, 198] on span "button" at bounding box center [792, 195] width 14 height 14
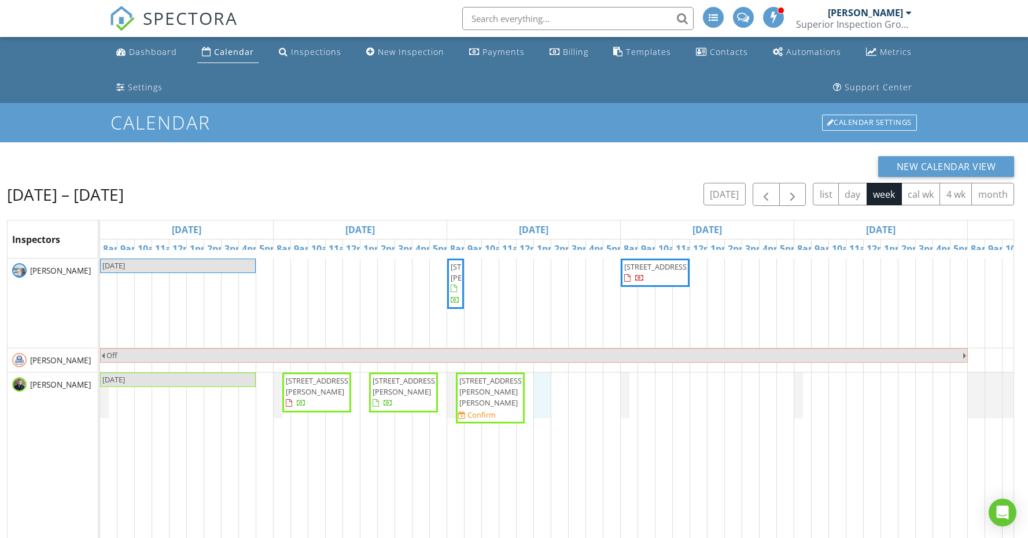
click at [542, 398] on div "LABOR DAY 640 Valley Dr, Livingston 38570 876 Forest Hills Dr, Cookeville 38501…" at bounding box center [707, 488] width 1214 height 461
click at [547, 357] on link "Inspection" at bounding box center [541, 350] width 60 height 19
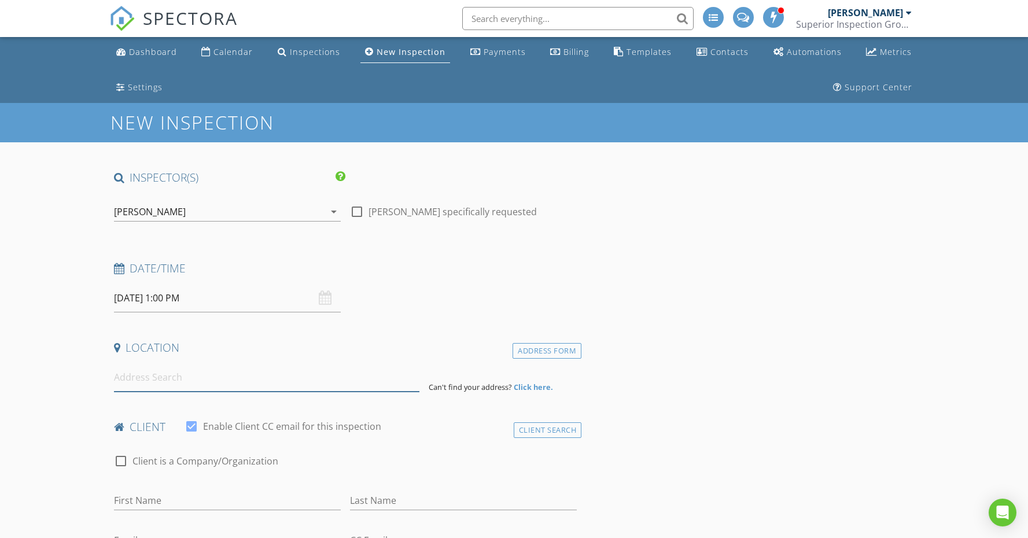
click at [249, 380] on input at bounding box center [266, 377] width 305 height 28
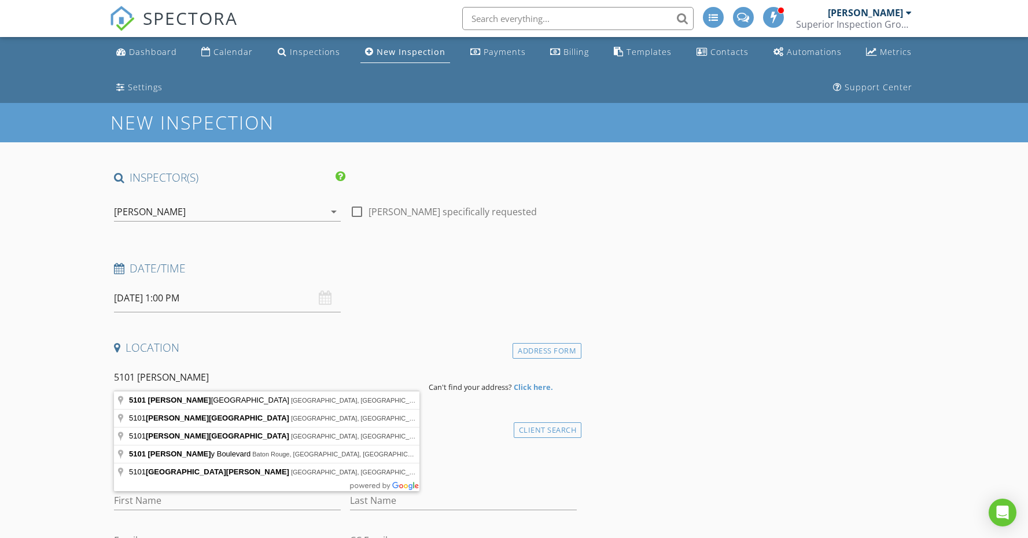
type input "[STREET_ADDRESS][PERSON_NAME]"
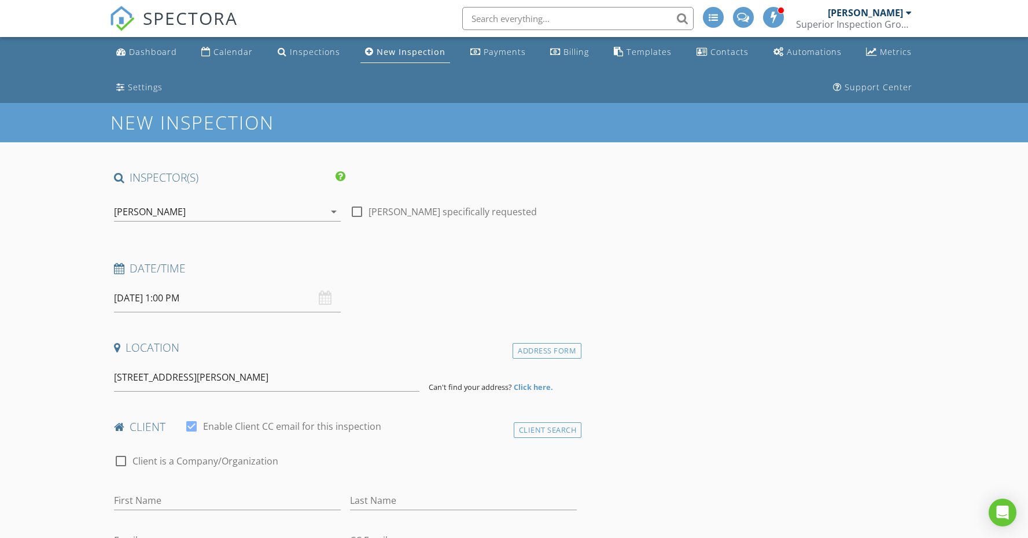
drag, startPoint x: 249, startPoint y: 380, endPoint x: 245, endPoint y: 403, distance: 22.9
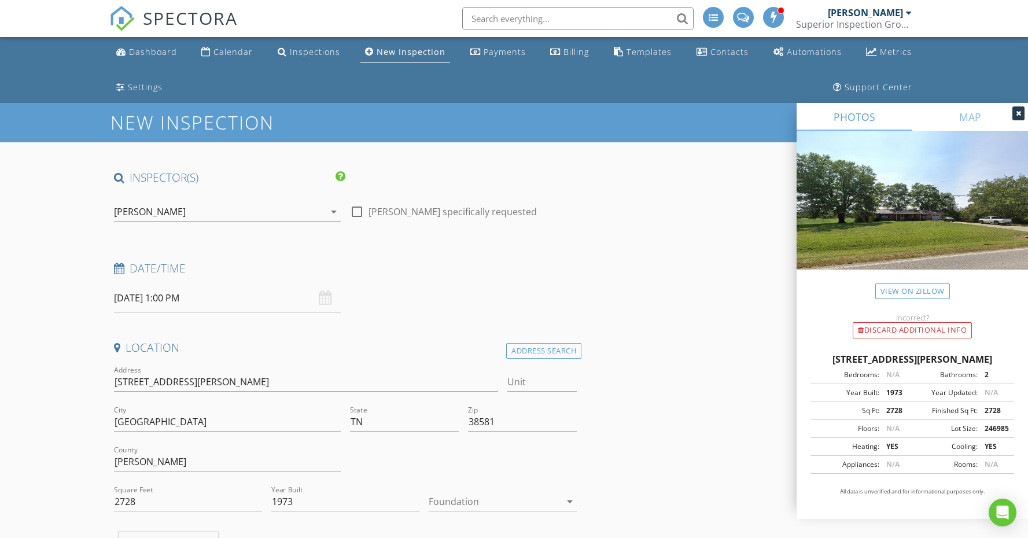
click at [512, 499] on div at bounding box center [494, 501] width 132 height 19
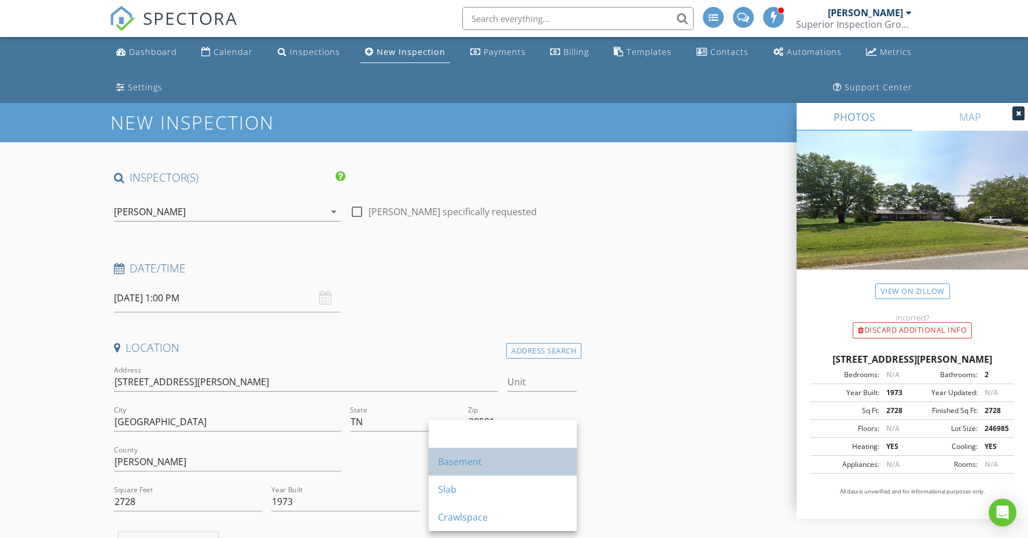
click at [508, 467] on div "Basement" at bounding box center [503, 462] width 130 height 14
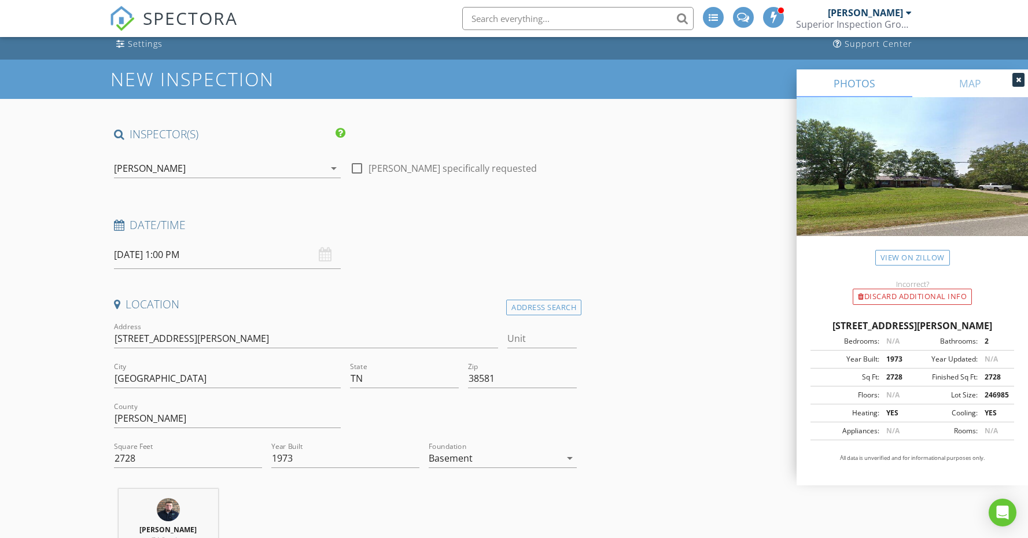
scroll to position [50, 0]
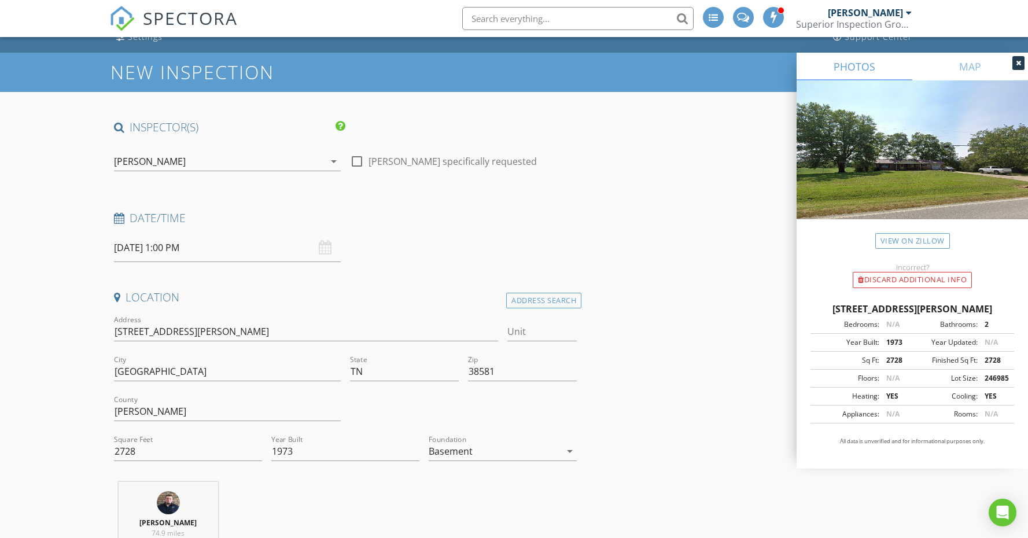
click at [319, 249] on div "[DATE] 1:00 PM" at bounding box center [227, 248] width 227 height 28
click at [262, 253] on input "[DATE] 1:00 PM" at bounding box center [227, 248] width 227 height 28
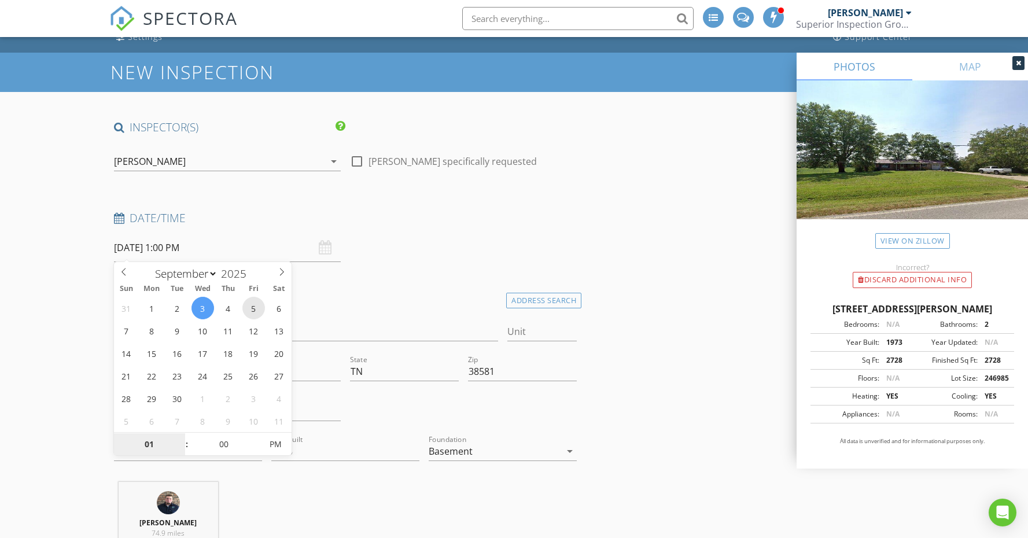
type input "[DATE] 1:00 PM"
type input "8"
type input "[DATE] 8:00 PM"
type input "08"
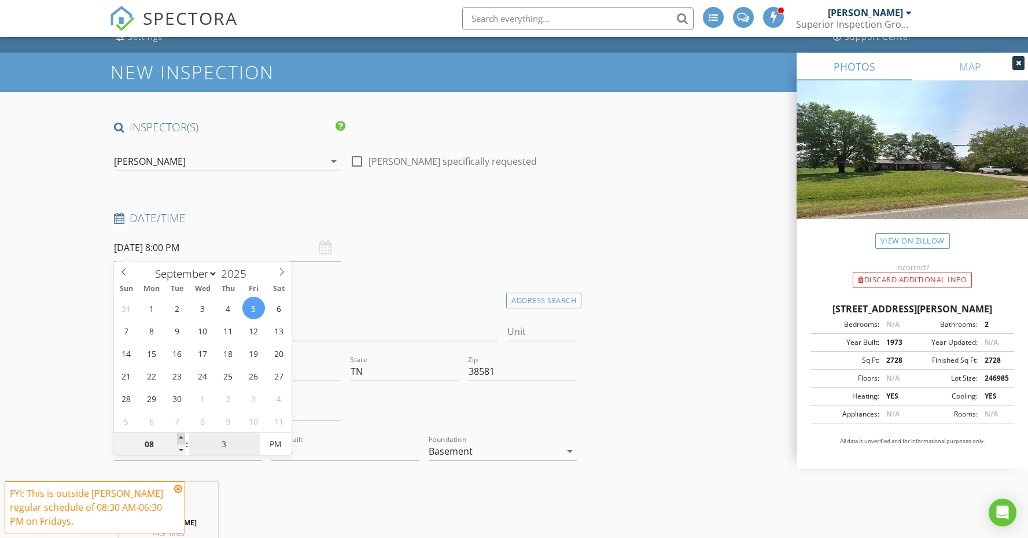
type input "30"
type input "[DATE] 8:30 AM"
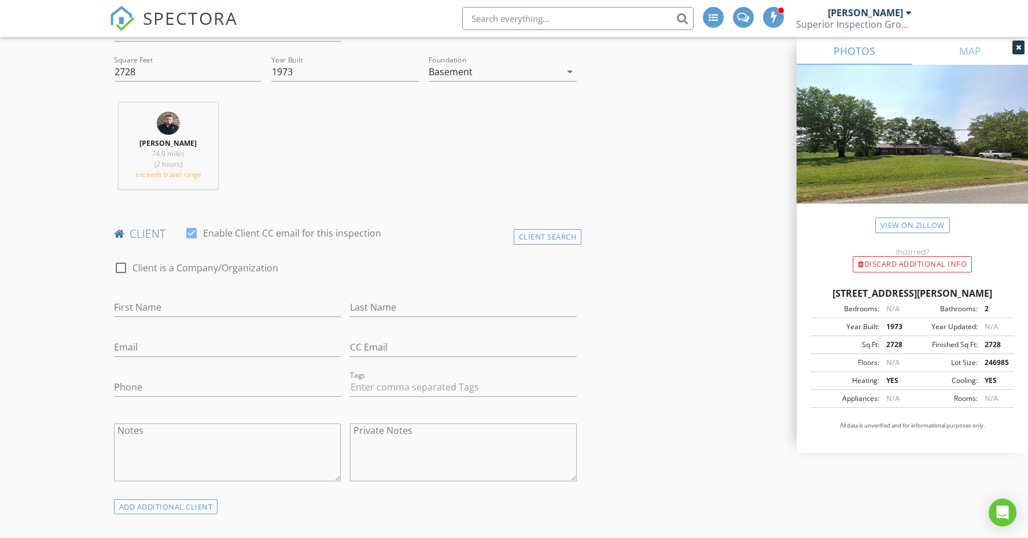
scroll to position [452, 0]
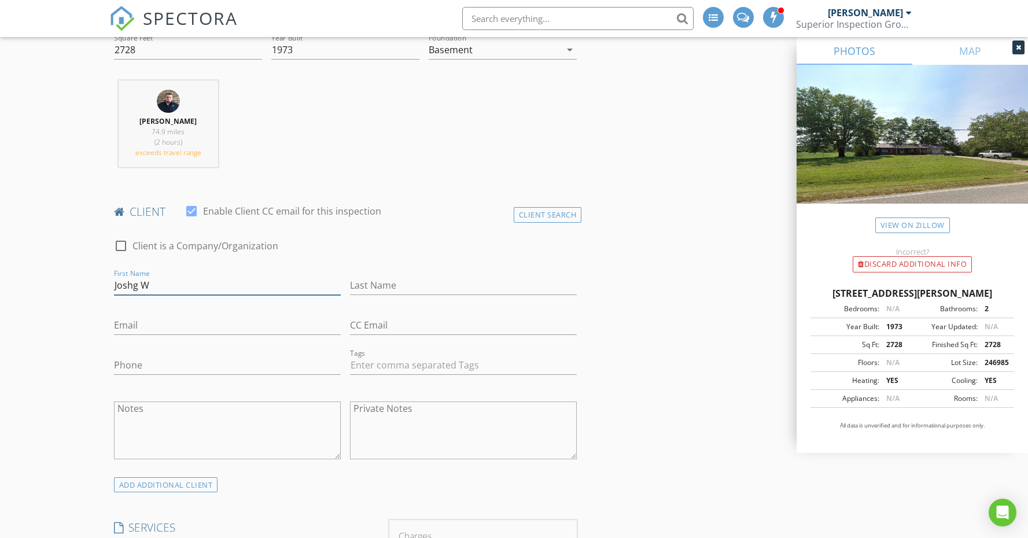
type input "Joshg"
type input "[PERSON_NAME]"
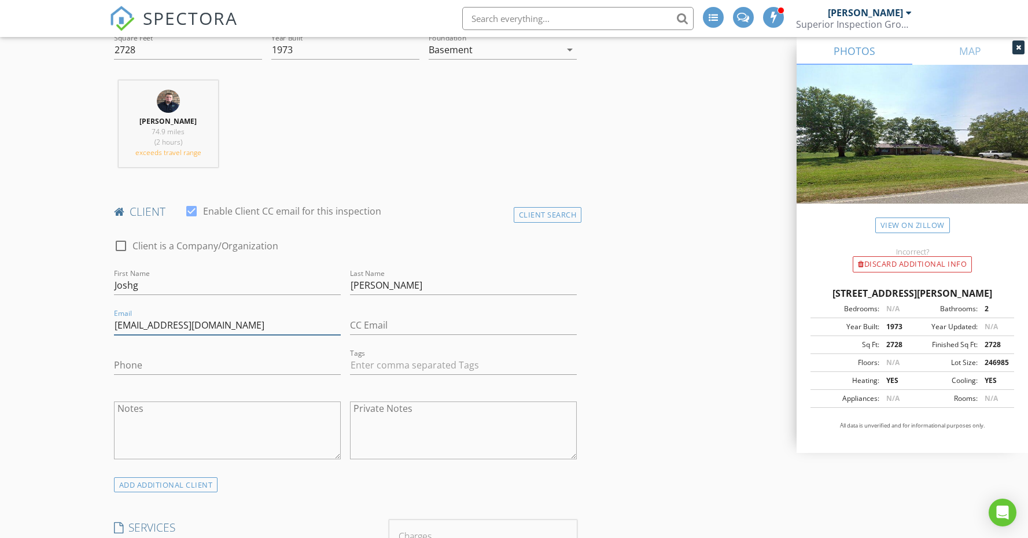
type input "[EMAIL_ADDRESS][DOMAIN_NAME]"
type input "[PHONE_NUMBER]"
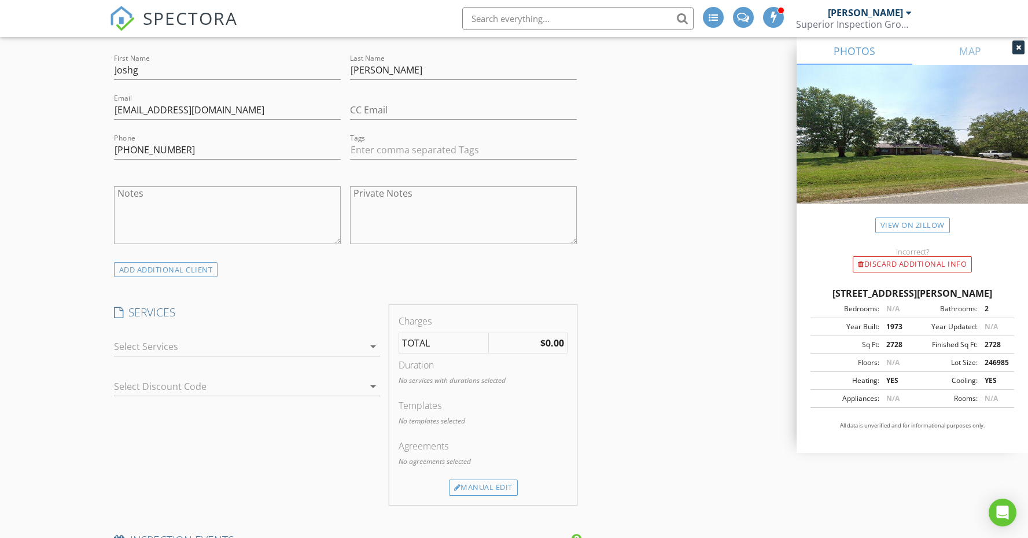
scroll to position [667, 0]
click at [280, 349] on div at bounding box center [239, 346] width 250 height 19
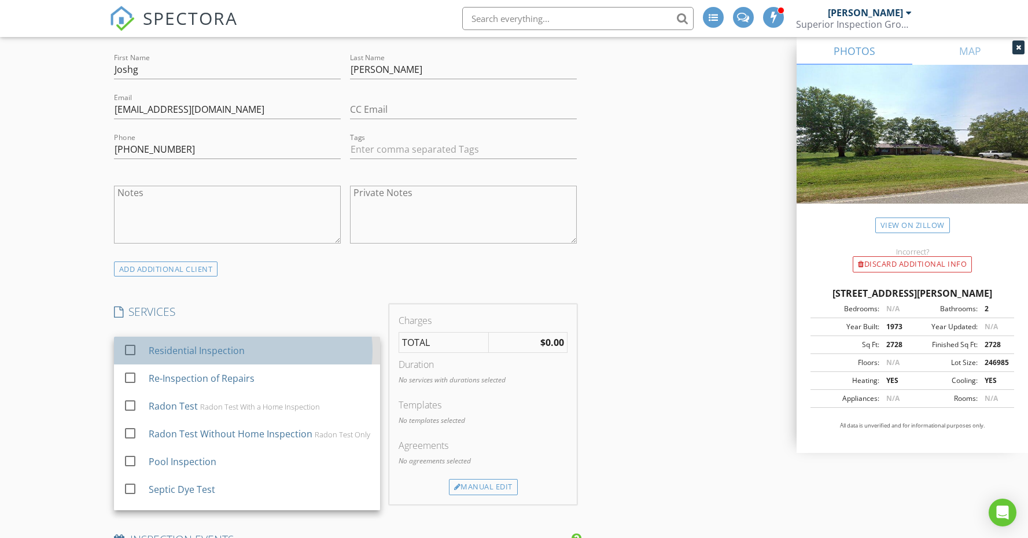
click at [265, 350] on div "Residential Inspection" at bounding box center [259, 350] width 222 height 23
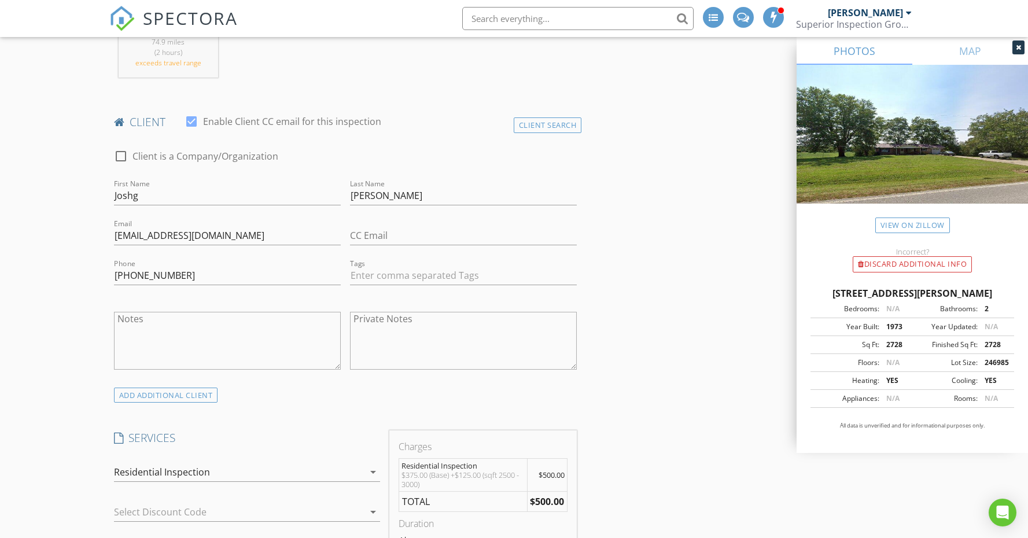
scroll to position [542, 0]
click at [200, 394] on div "ADD ADDITIONAL client" at bounding box center [166, 394] width 104 height 16
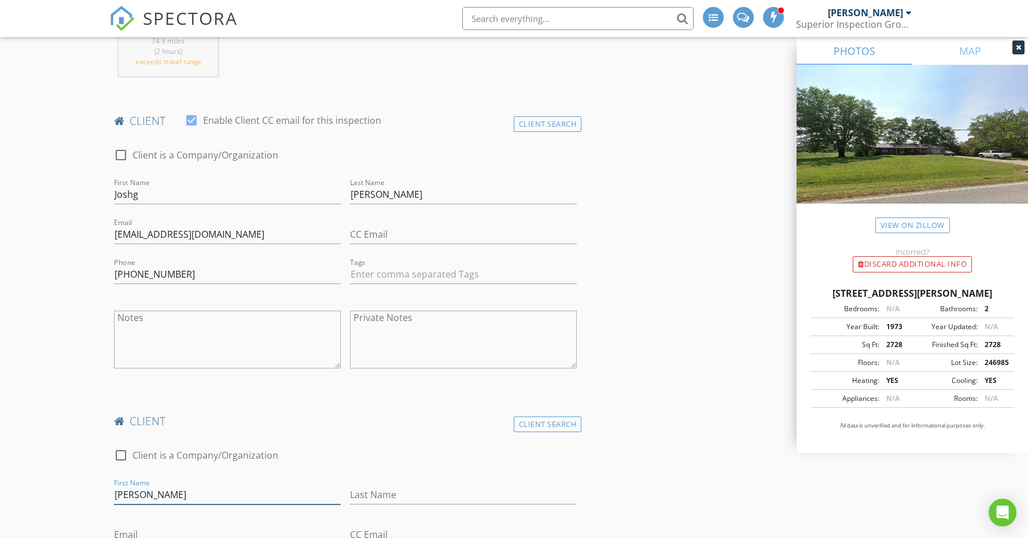
type input "[PERSON_NAME]"
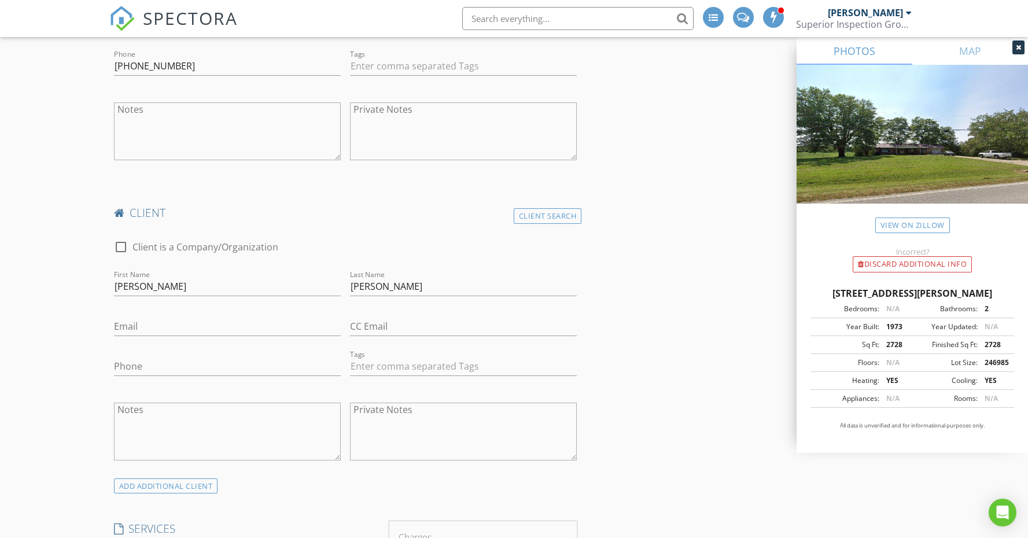
scroll to position [760, 0]
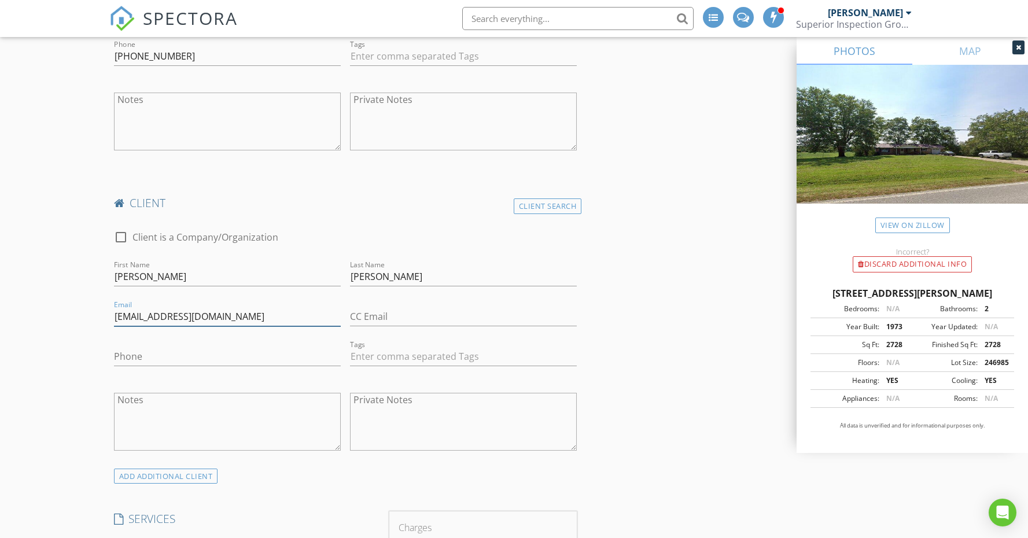
type input "[EMAIL_ADDRESS][DOMAIN_NAME]"
type input "[PHONE_NUMBER]"
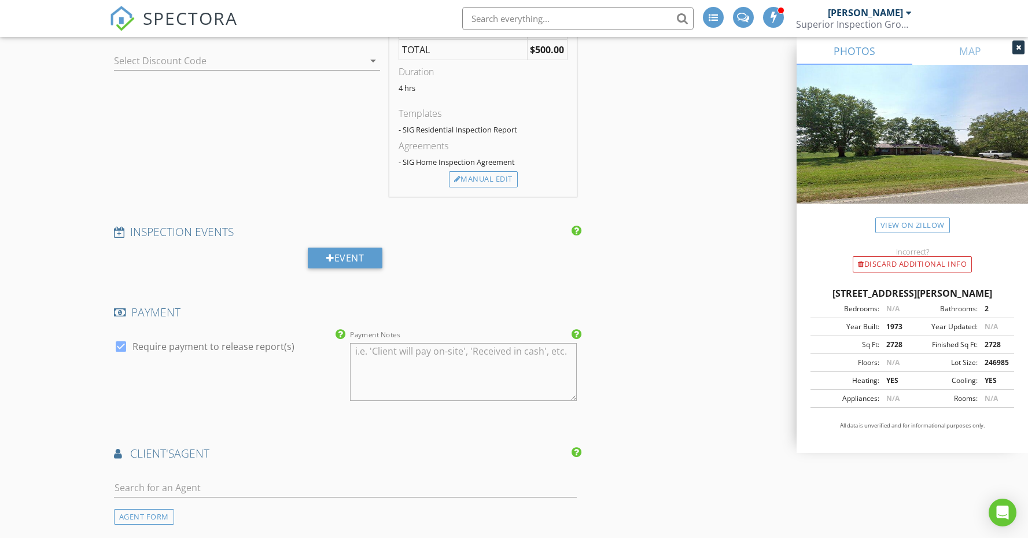
scroll to position [1296, 0]
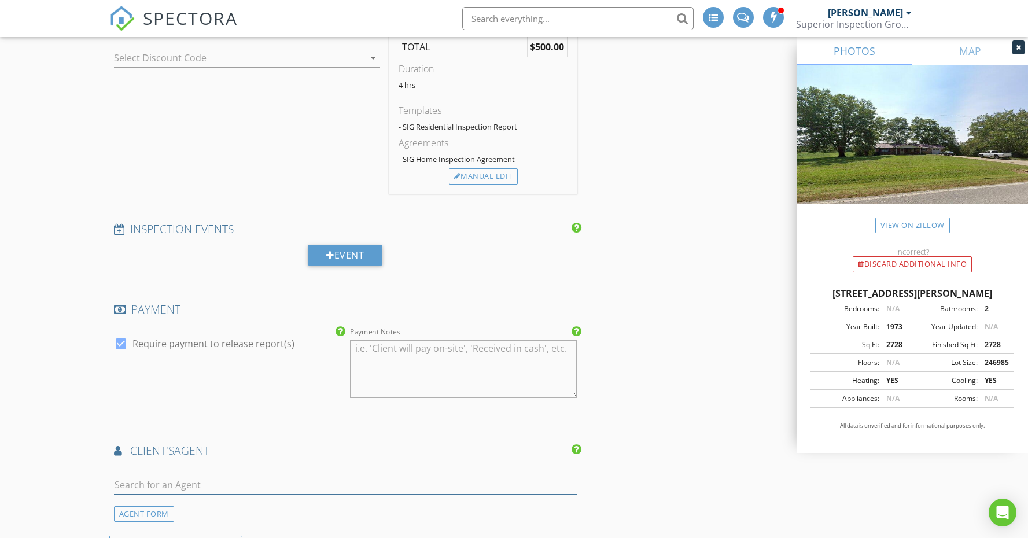
click at [391, 488] on input "text" at bounding box center [345, 484] width 463 height 19
type input "[PERSON_NAME]"
click at [358, 508] on li "[PERSON_NAME] American Way Real Estate" at bounding box center [345, 510] width 462 height 32
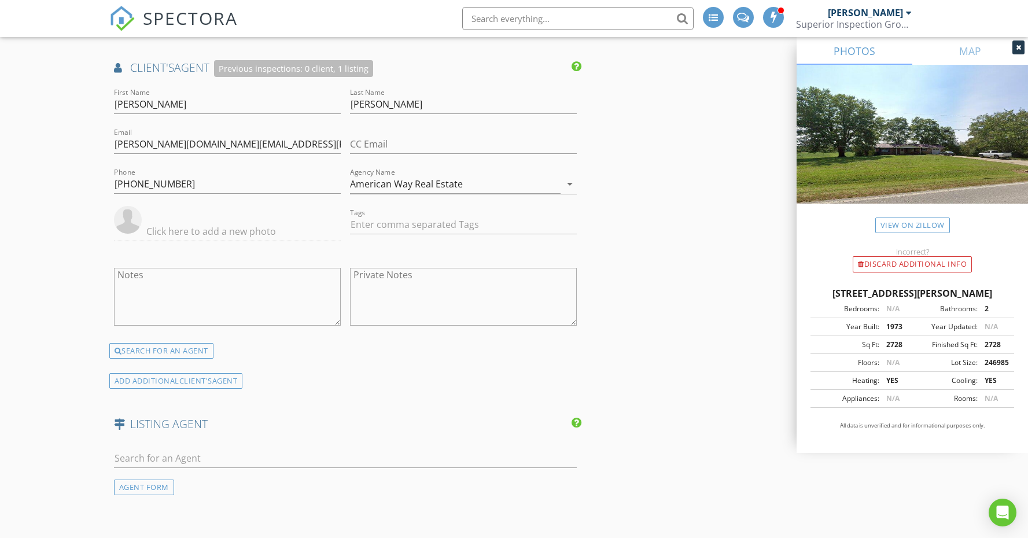
scroll to position [1683, 0]
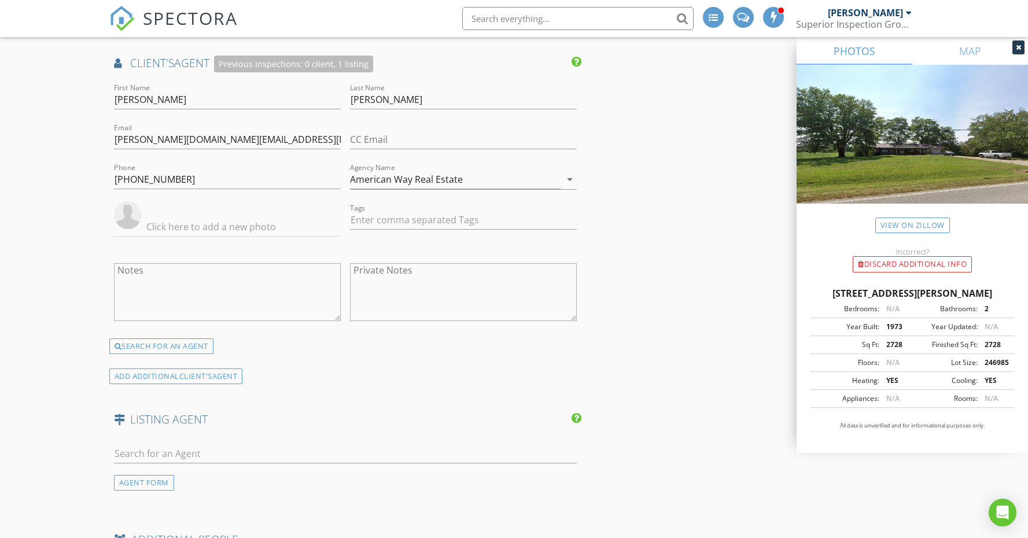
click at [253, 437] on div at bounding box center [345, 456] width 463 height 38
click at [249, 446] on input "text" at bounding box center [345, 453] width 463 height 19
type input "Bay"
click at [228, 472] on div "[PERSON_NAME]" at bounding box center [189, 474] width 84 height 14
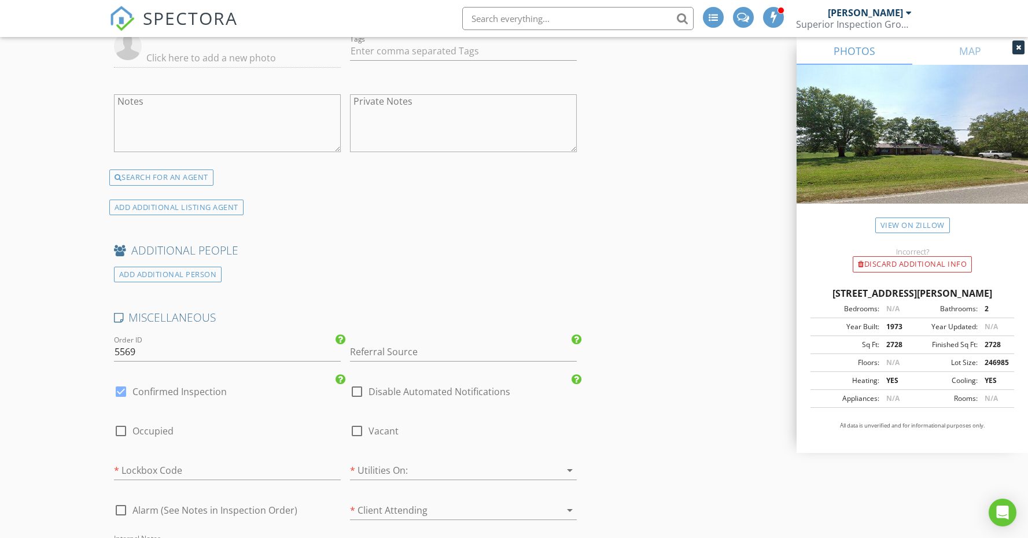
scroll to position [2211, 0]
click at [184, 383] on label "Confirmed Inspection" at bounding box center [179, 389] width 94 height 12
checkbox input "false"
checkbox input "true"
click at [353, 423] on div at bounding box center [357, 428] width 20 height 20
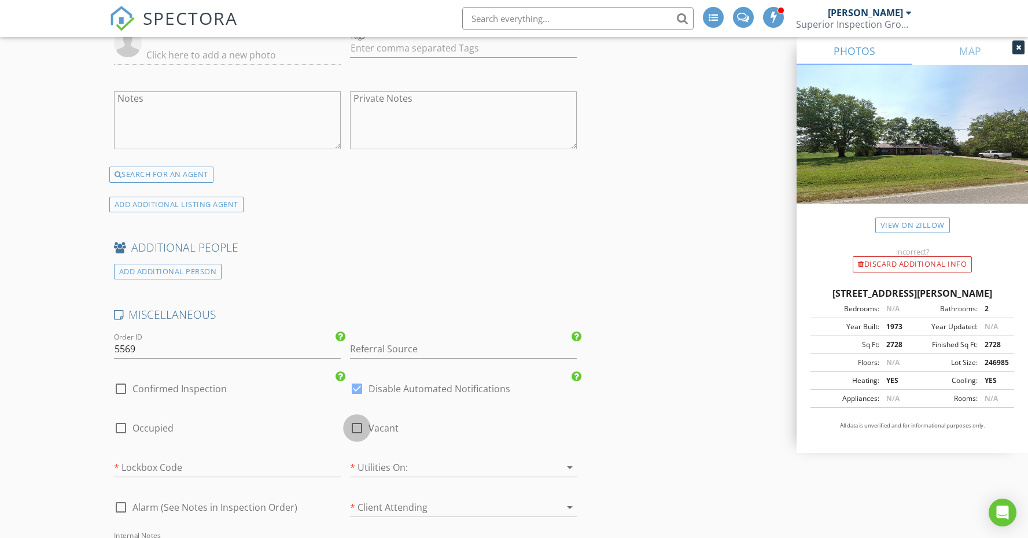
checkbox input "true"
click at [382, 459] on div at bounding box center [447, 467] width 194 height 19
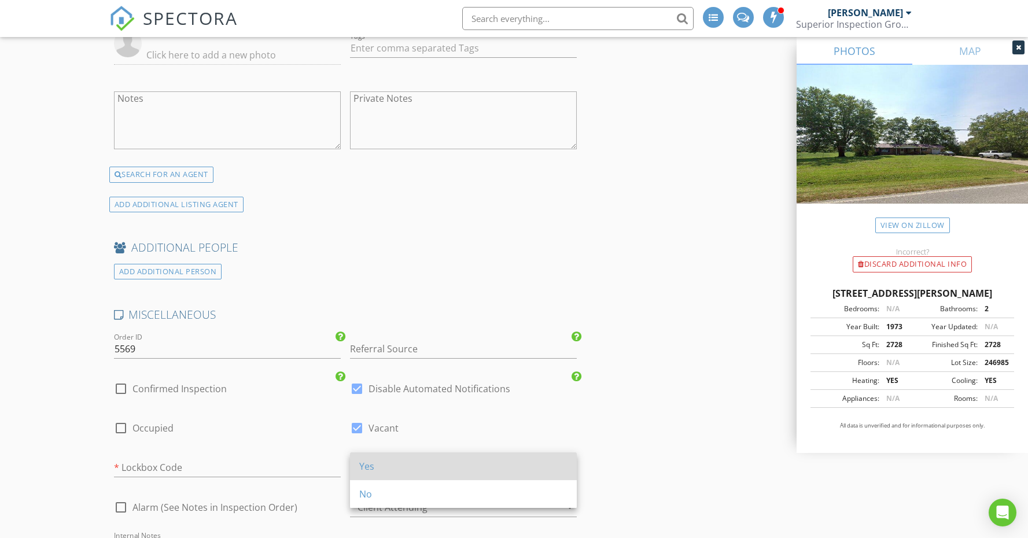
click at [384, 464] on div "Yes" at bounding box center [463, 466] width 208 height 14
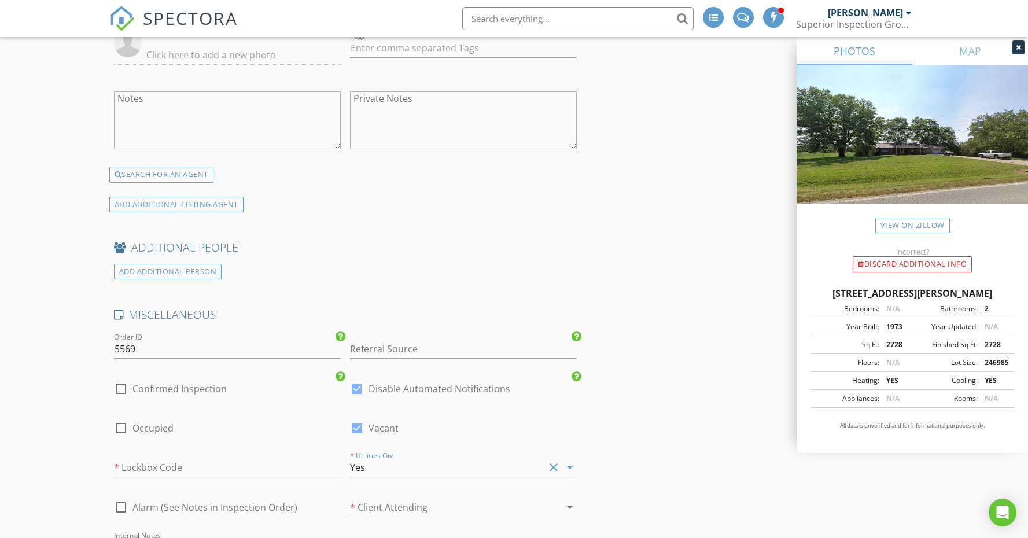
click at [412, 499] on div at bounding box center [447, 507] width 194 height 19
click at [415, 512] on div "No" at bounding box center [463, 517] width 208 height 14
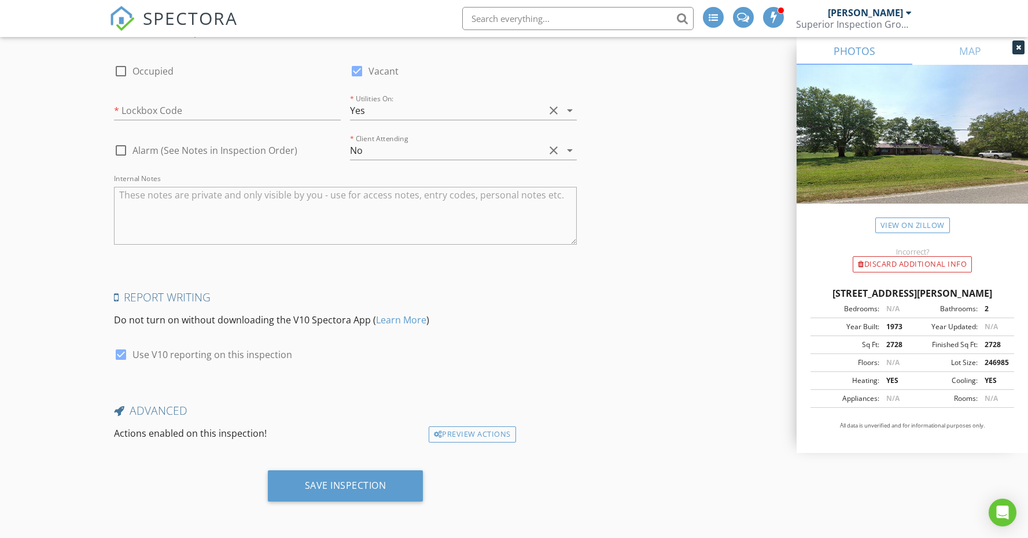
scroll to position [2561, 0]
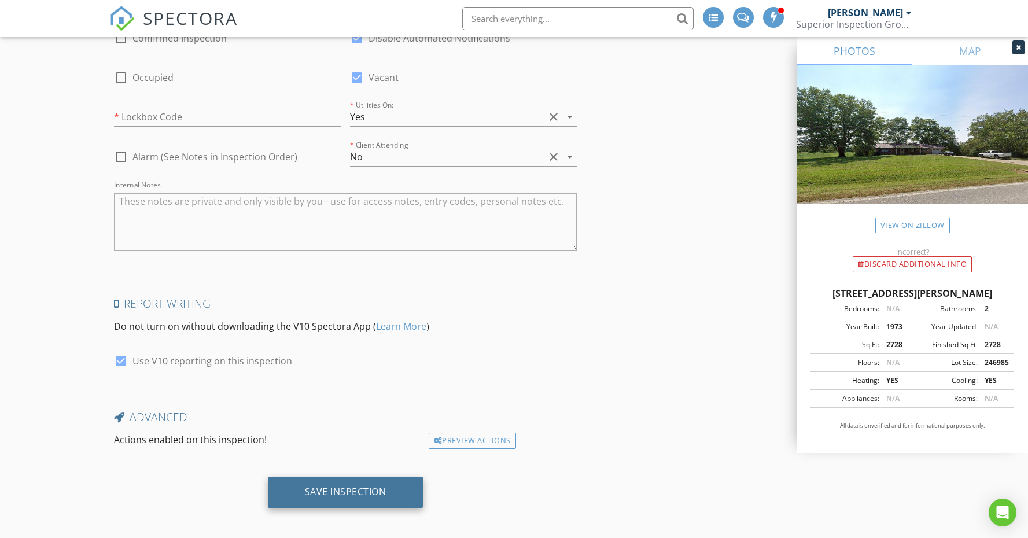
click at [356, 486] on div "Save Inspection" at bounding box center [346, 492] width 82 height 12
